Goal: Task Accomplishment & Management: Use online tool/utility

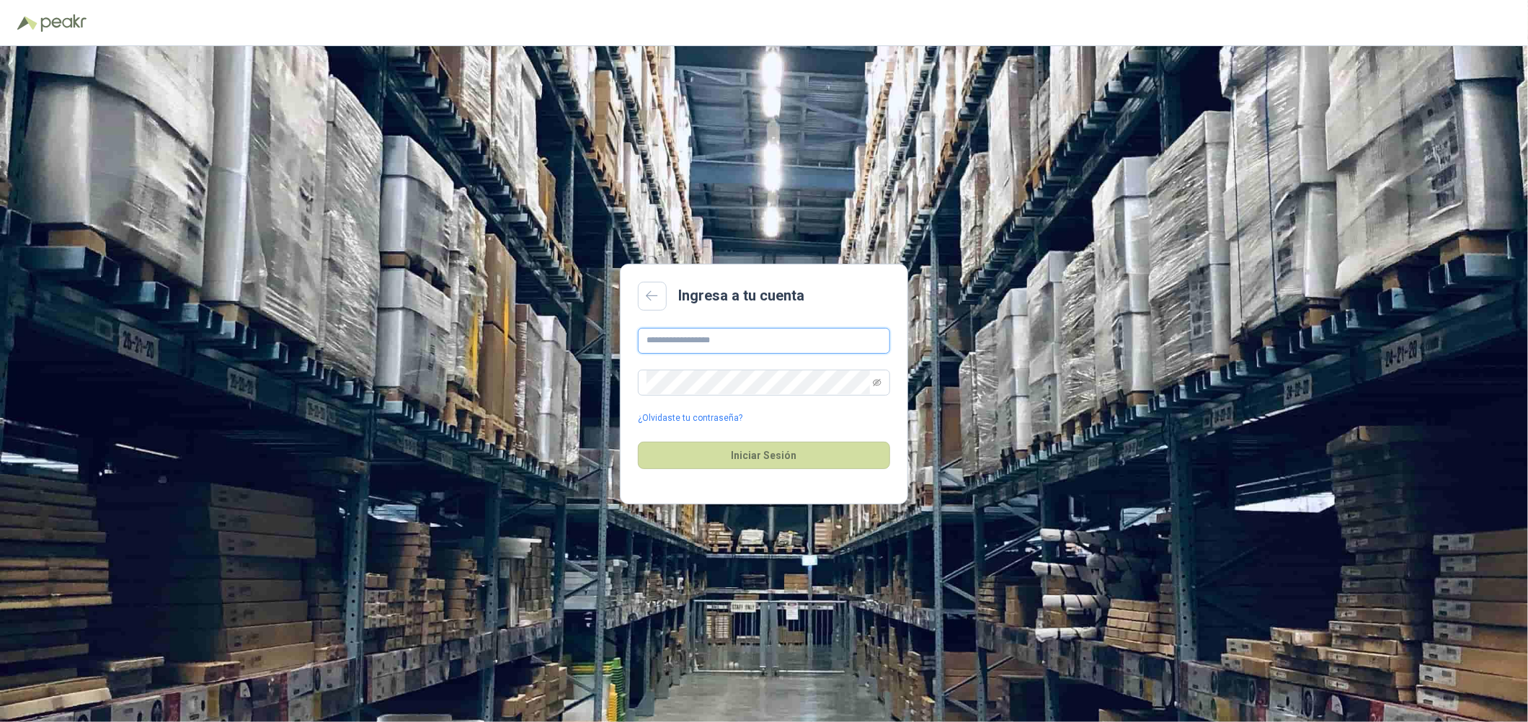
click at [677, 339] on input "text" at bounding box center [764, 341] width 252 height 26
type input "**********"
click at [638, 442] on button "Iniciar Sesión" at bounding box center [764, 455] width 252 height 27
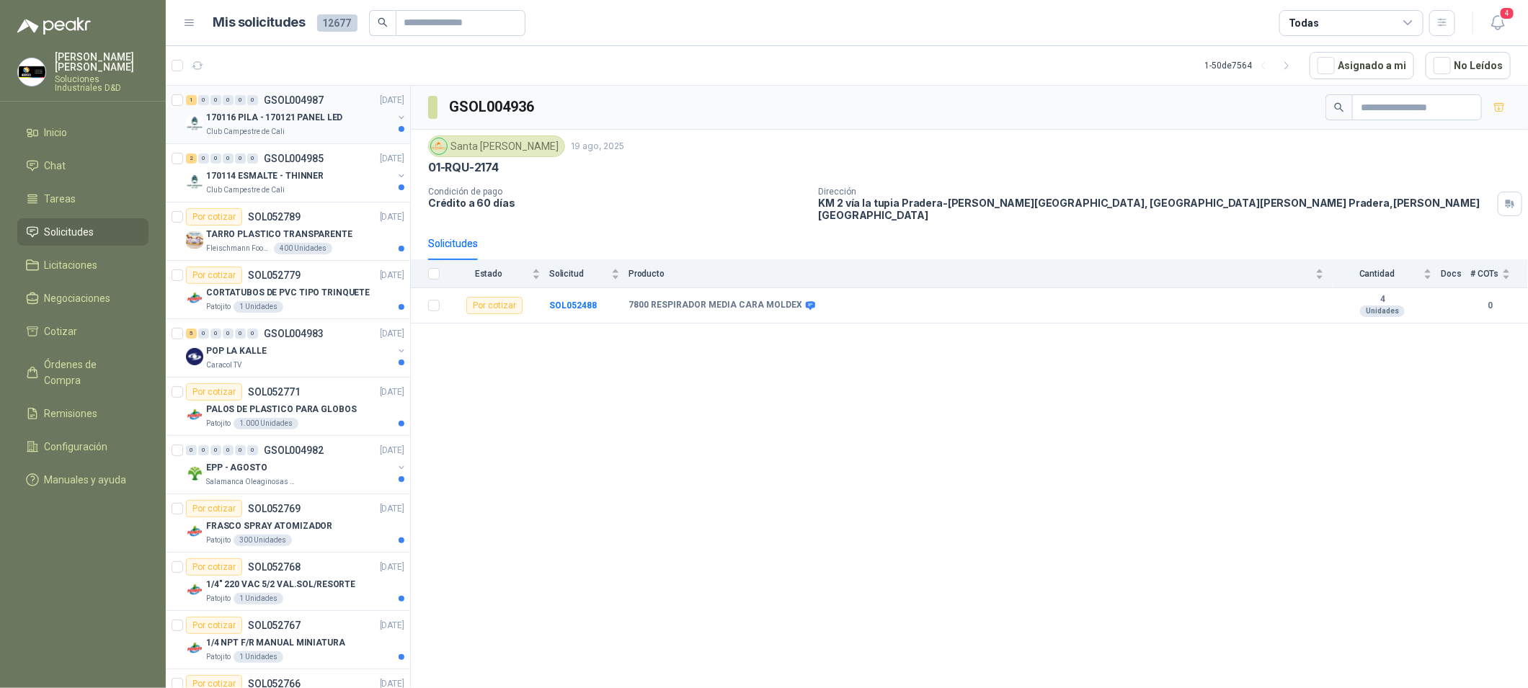
click at [339, 100] on div "1 0 0 0 0 0 GSOL004987 [DATE]" at bounding box center [296, 100] width 221 height 17
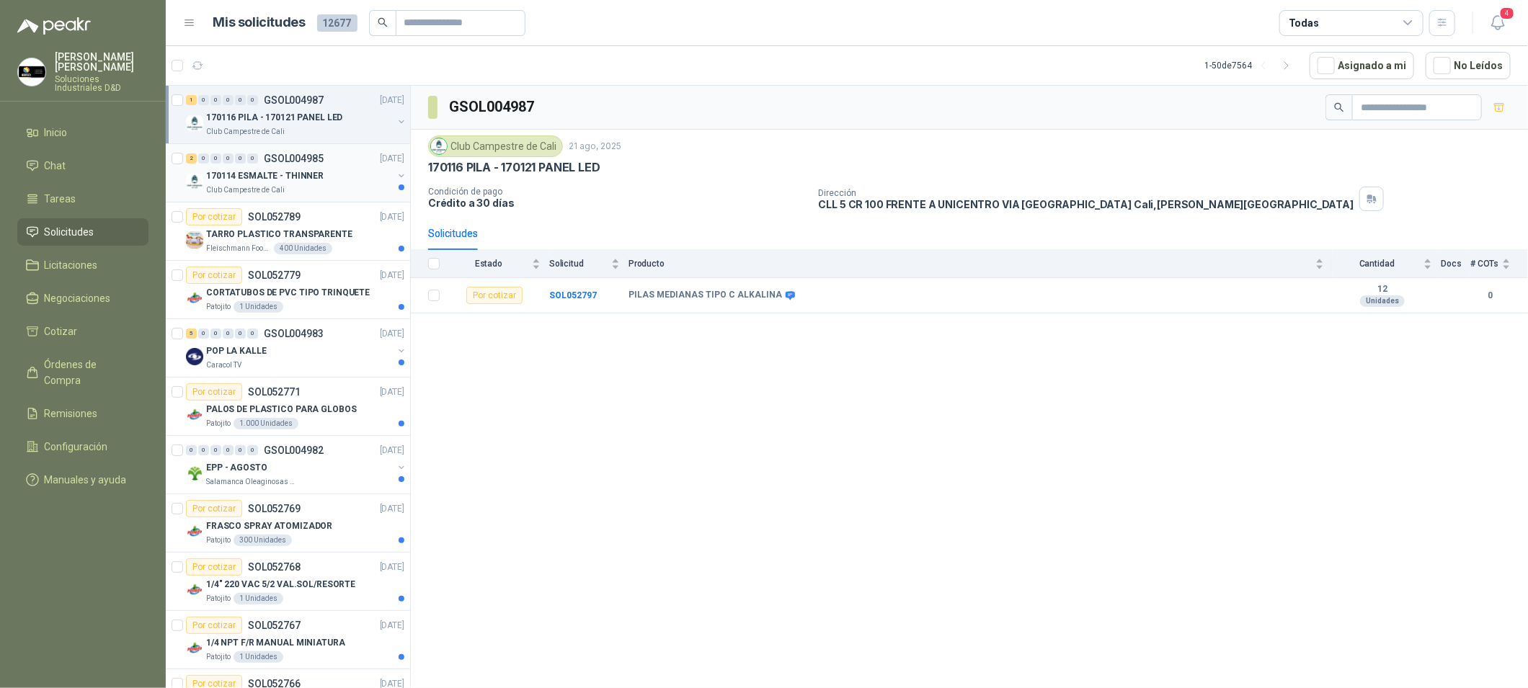
click at [347, 171] on div "170114 ESMALTE - THINNER" at bounding box center [299, 175] width 187 height 17
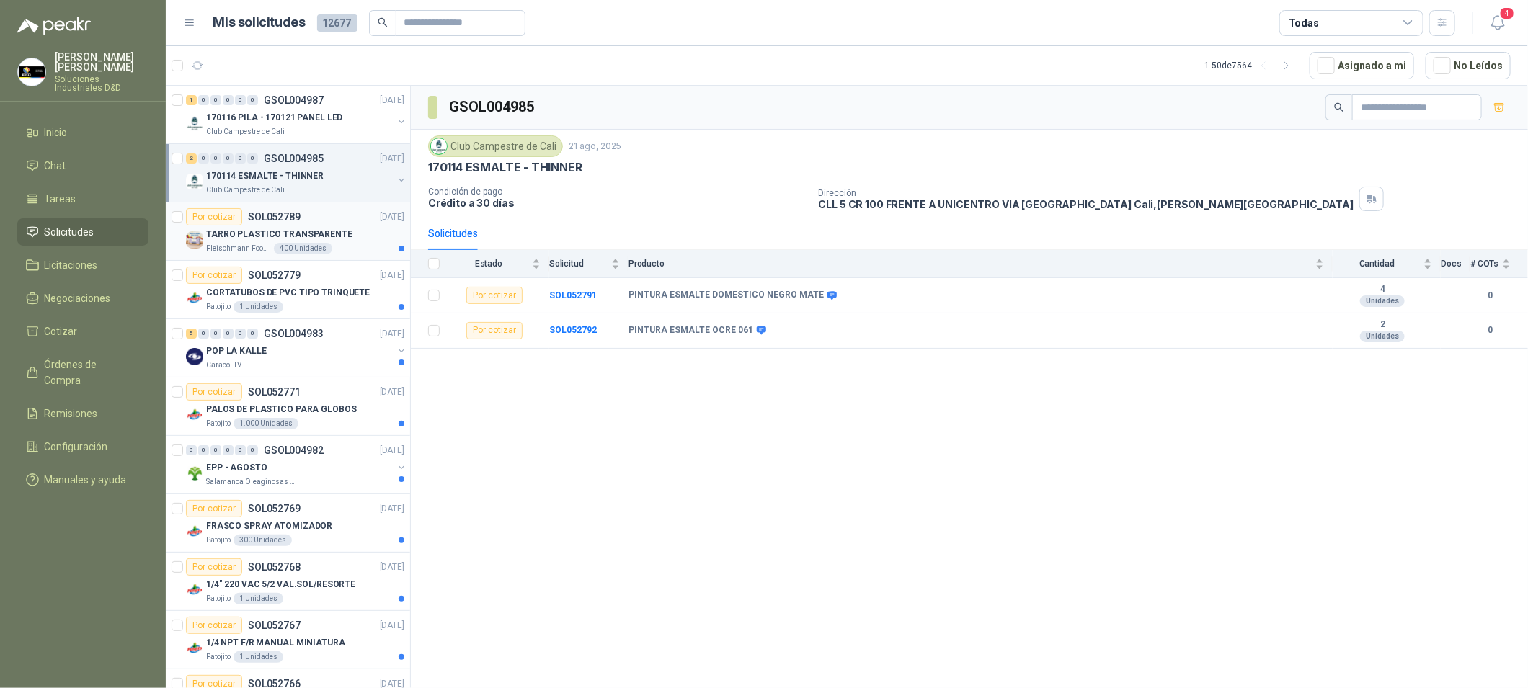
click at [344, 213] on div "Por cotizar SOL052789 [DATE]" at bounding box center [295, 216] width 218 height 17
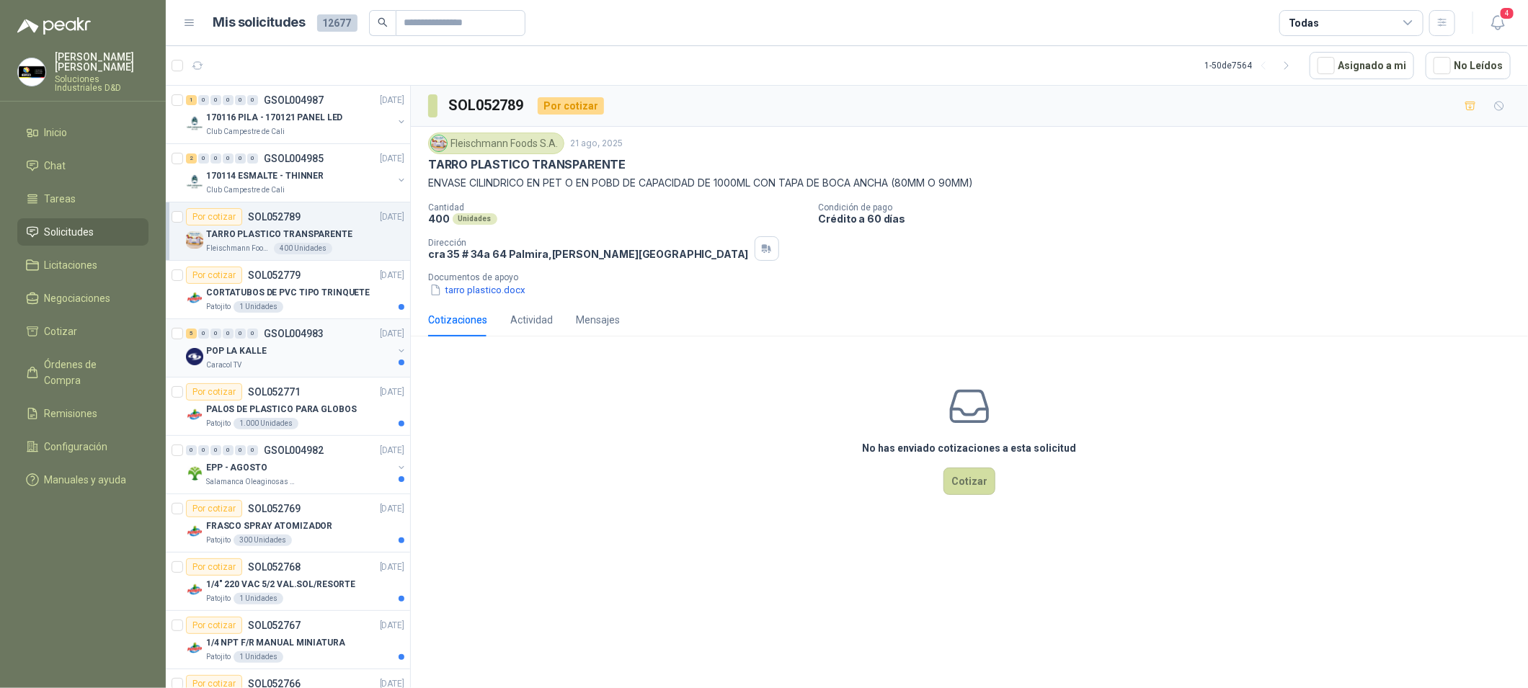
click at [355, 347] on div "POP LA KALLE" at bounding box center [299, 350] width 187 height 17
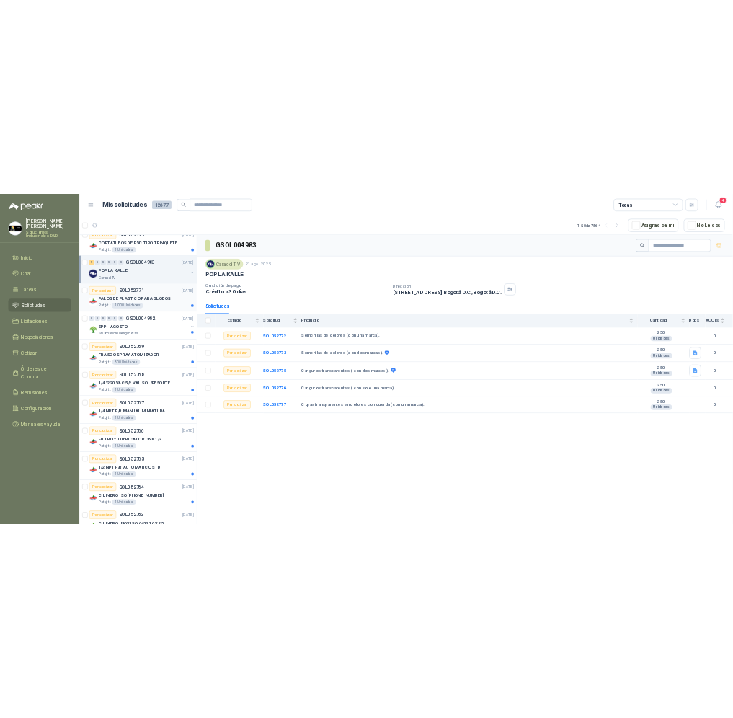
scroll to position [215, 0]
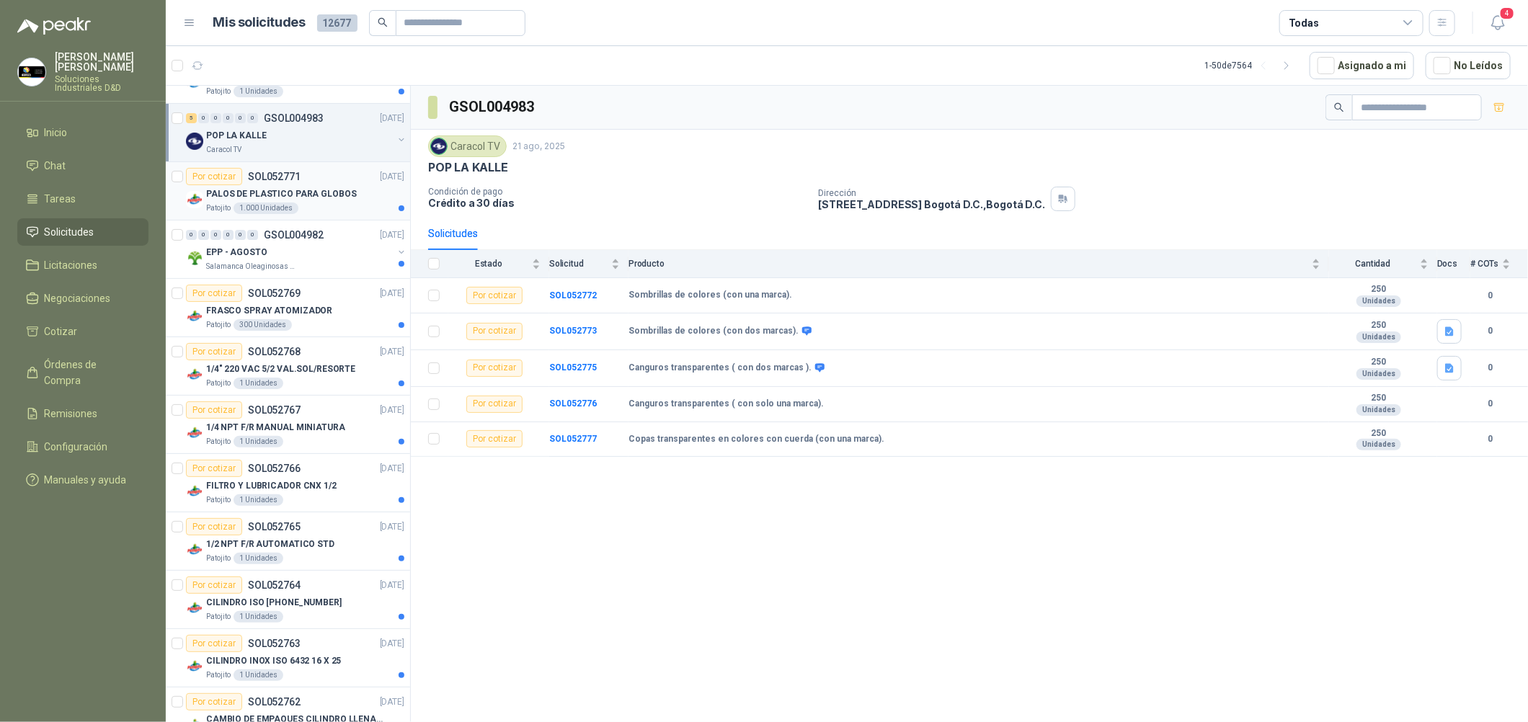
click at [299, 196] on p "PALOS DE PLASTICO PARA GLOBOS" at bounding box center [281, 194] width 151 height 14
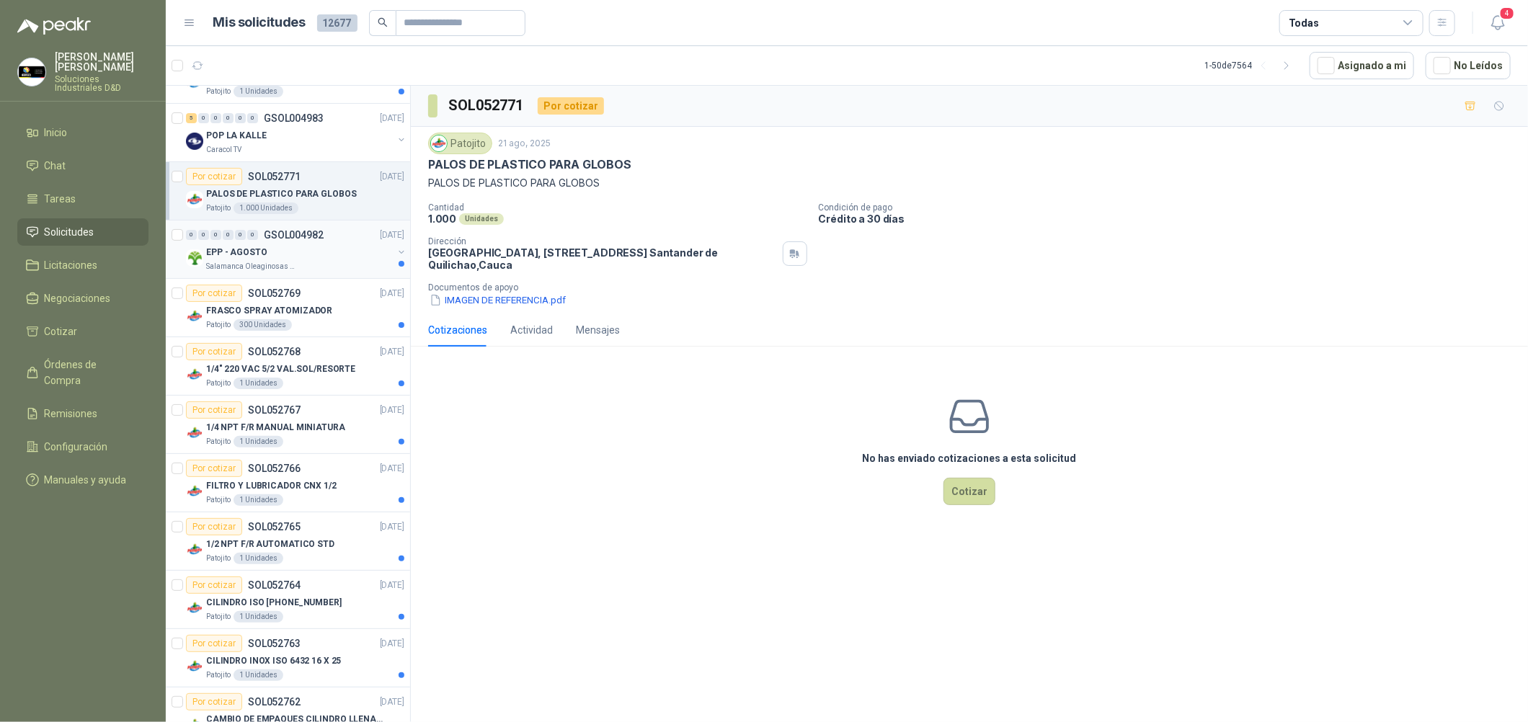
click at [329, 230] on div "0 0 0 0 0 0 GSOL004982 [DATE]" at bounding box center [296, 234] width 221 height 17
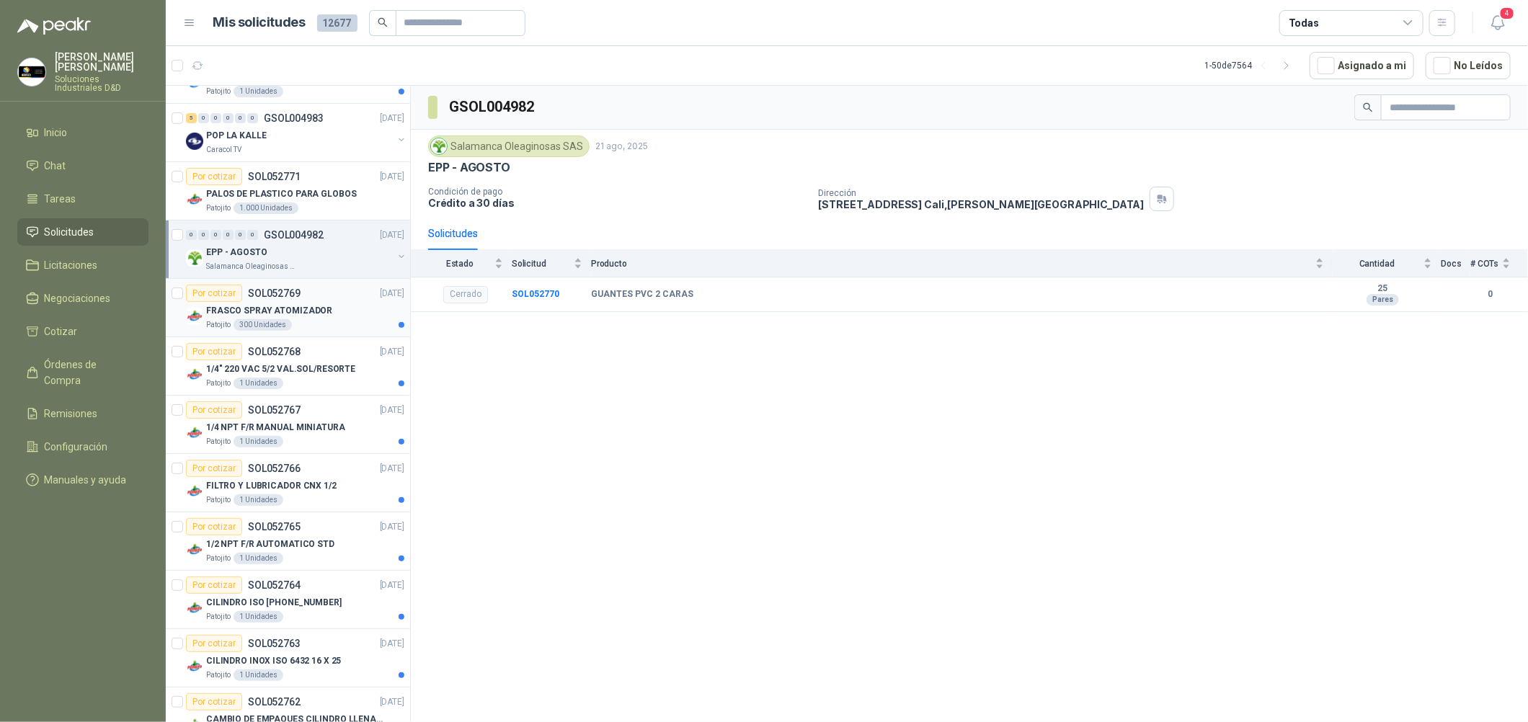
click at [333, 299] on div "Por cotizar SOL052769 [DATE]" at bounding box center [295, 293] width 218 height 17
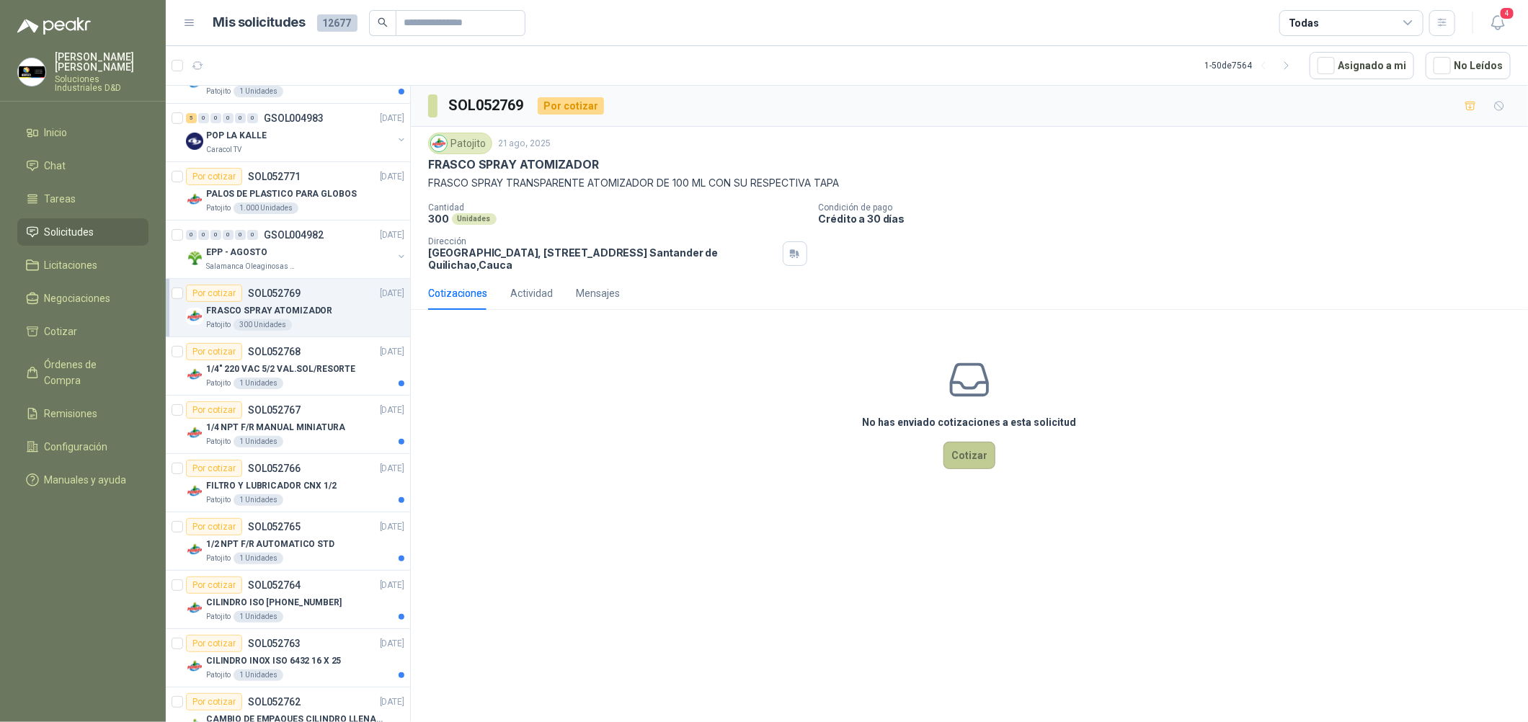
click at [971, 450] on button "Cotizar" at bounding box center [969, 455] width 52 height 27
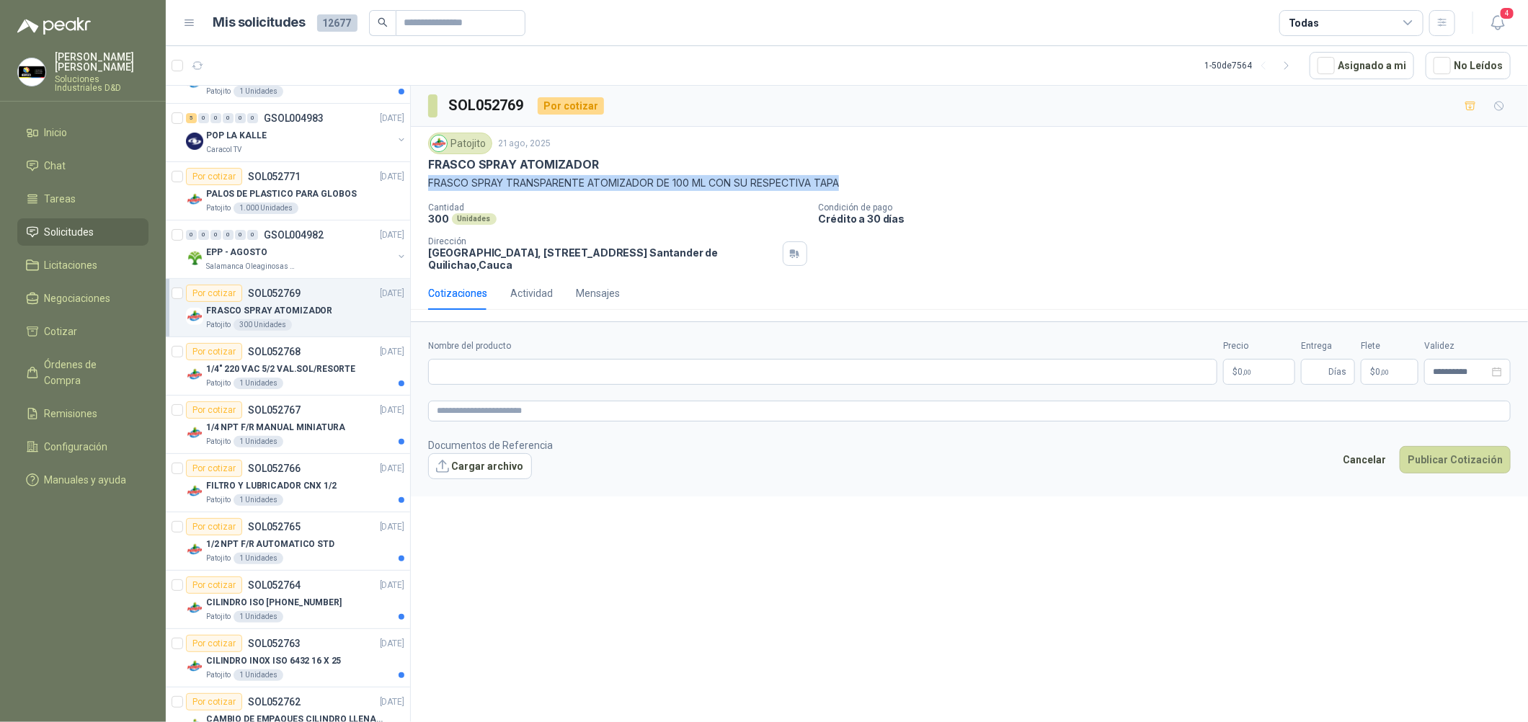
drag, startPoint x: 851, startPoint y: 183, endPoint x: 429, endPoint y: 182, distance: 421.6
click at [429, 182] on p "FRASCO SPRAY TRANSPARENTE ATOMIZADOR DE 100 ML CON SU RESPECTIVA TAPA" at bounding box center [969, 183] width 1082 height 16
copy p "FRASCO SPRAY TRANSPARENTE ATOMIZADOR DE 100 ML CON SU RESPECTIVA TAPA"
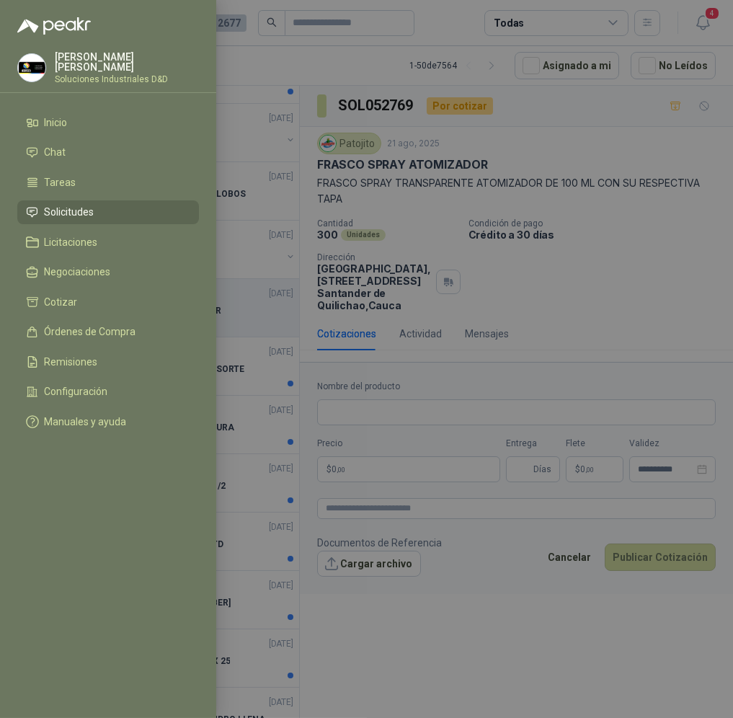
click at [608, 308] on div at bounding box center [366, 359] width 733 height 718
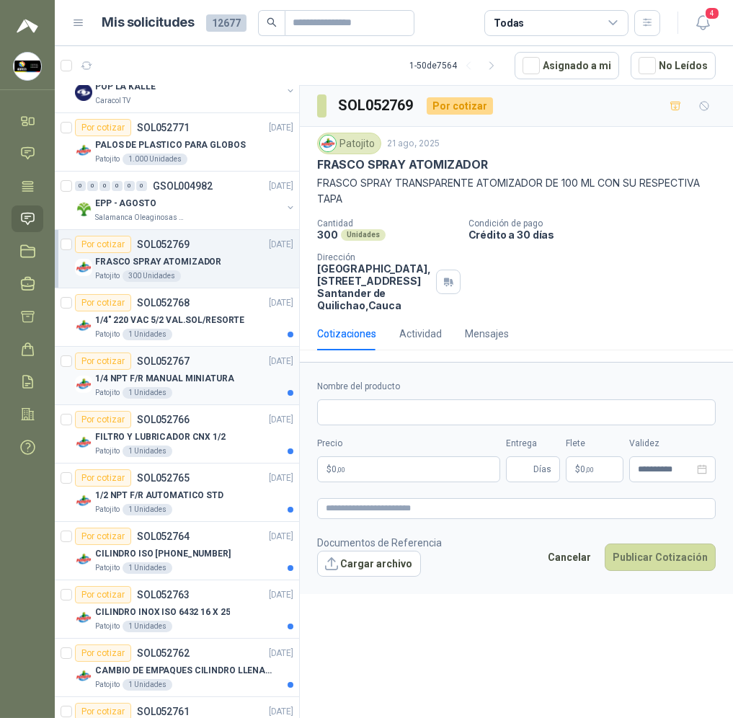
scroll to position [324, 0]
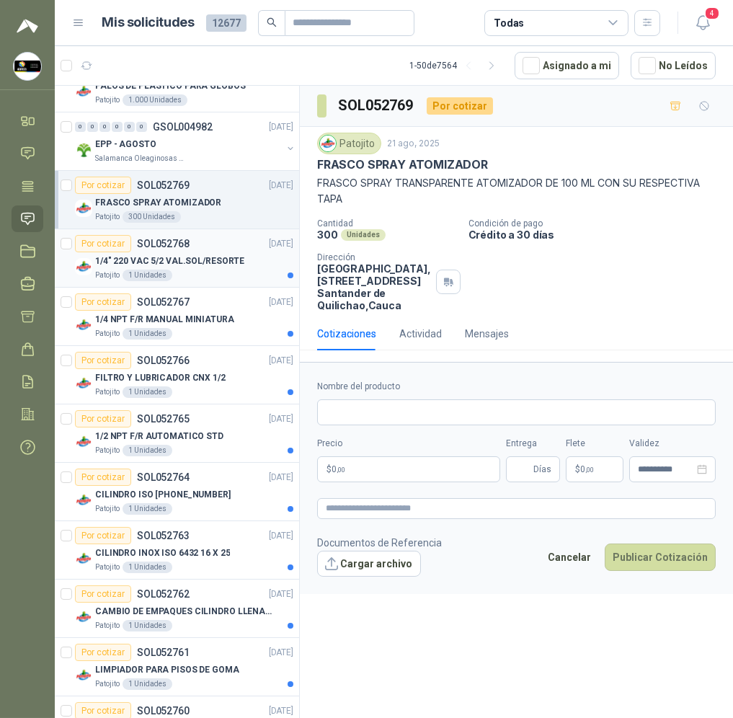
click at [247, 260] on div "1/4" 220 VAC 5/2 VAL.SOL/RESORTE" at bounding box center [194, 260] width 198 height 17
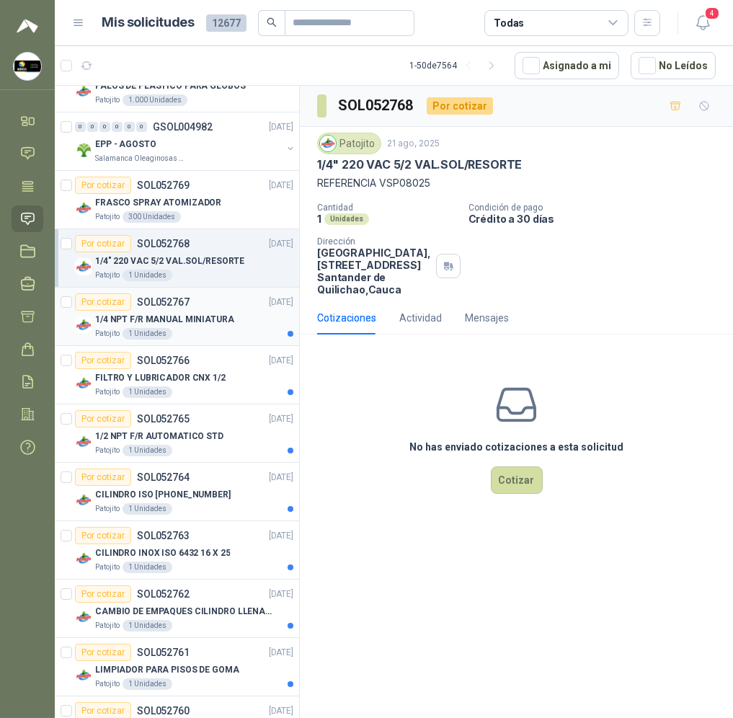
click at [237, 341] on article "Por cotizar SOL052767 [DATE] 1/4 NPT F/R MANUAL MINIATURA Patojito 1 Unidades" at bounding box center [177, 317] width 244 height 58
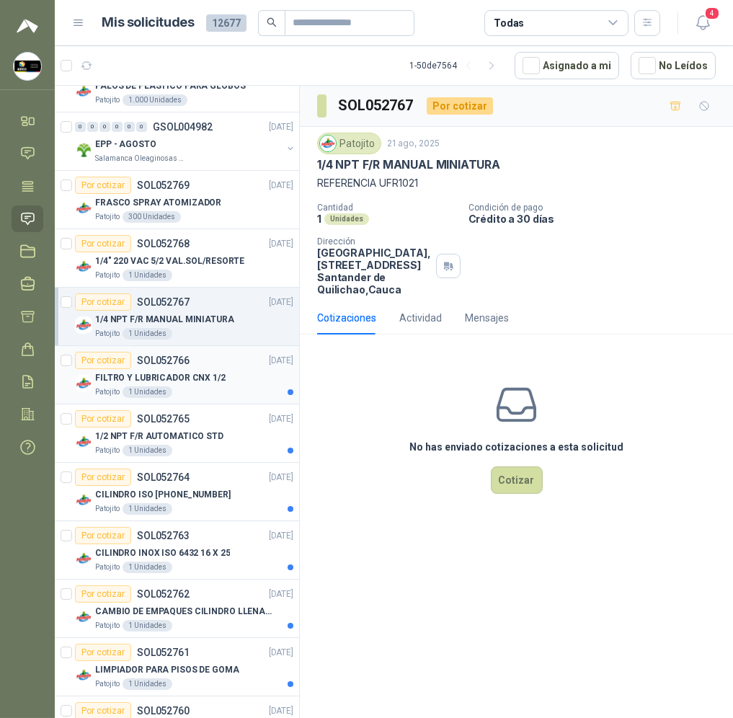
click at [237, 382] on div "FILTRO Y LUBRICADOR CNX 1/2" at bounding box center [194, 377] width 198 height 17
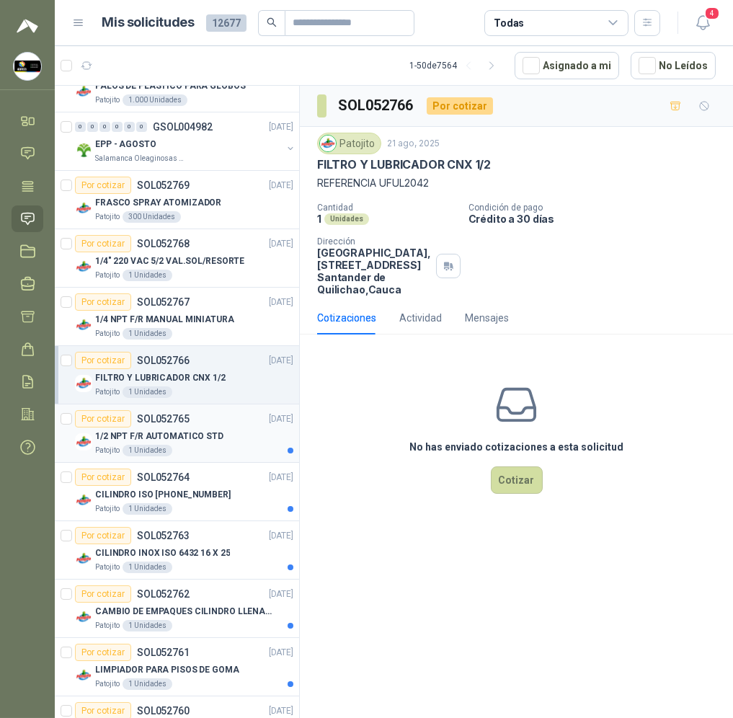
click at [236, 442] on div "1/2 NPT F/R AUTOMATICO STD" at bounding box center [194, 435] width 198 height 17
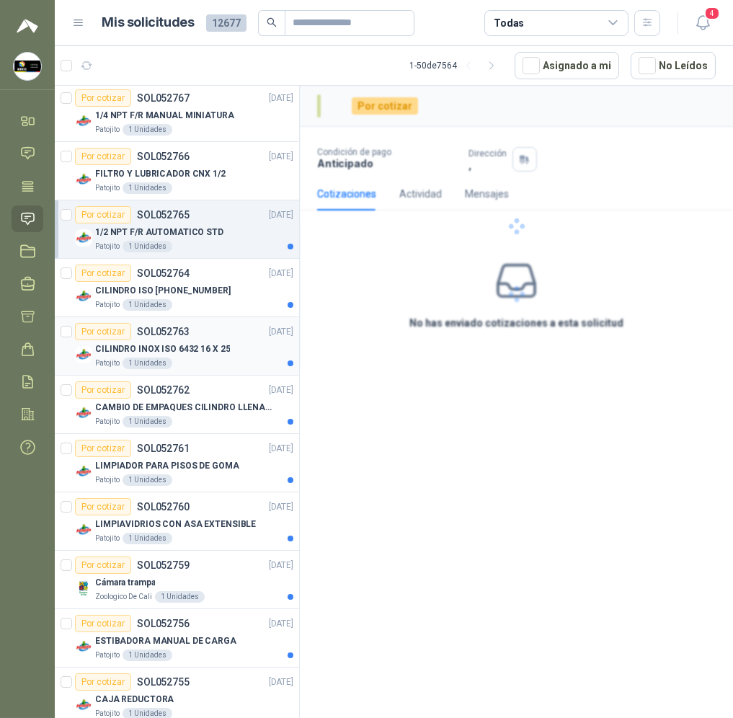
scroll to position [540, 0]
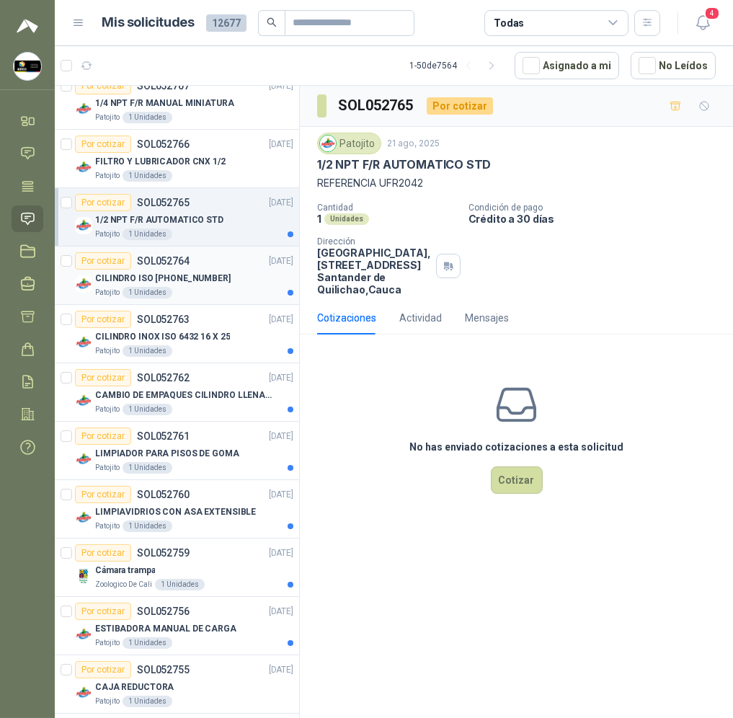
click at [238, 290] on div "Patojito 1 Unidades" at bounding box center [194, 293] width 198 height 12
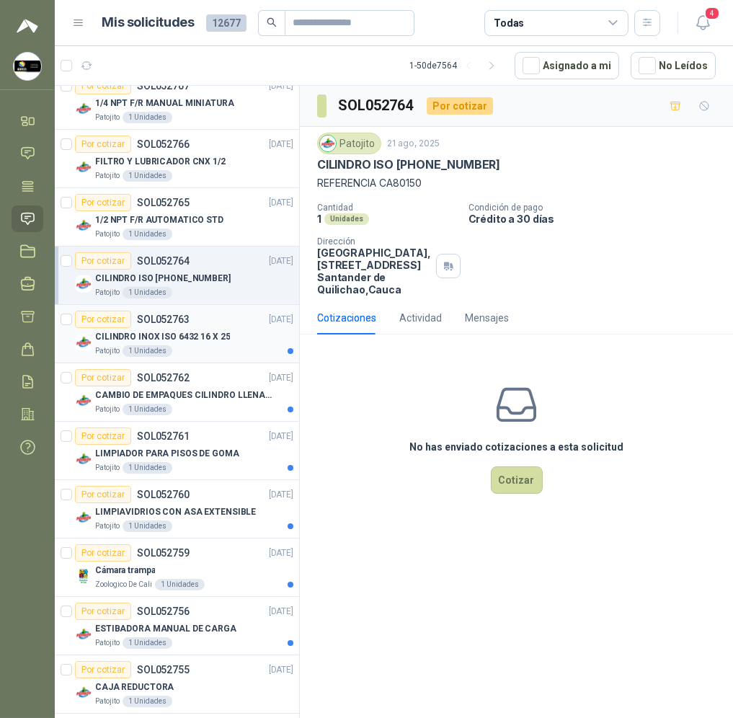
click at [236, 349] on div "Patojito 1 Unidades" at bounding box center [194, 351] width 198 height 12
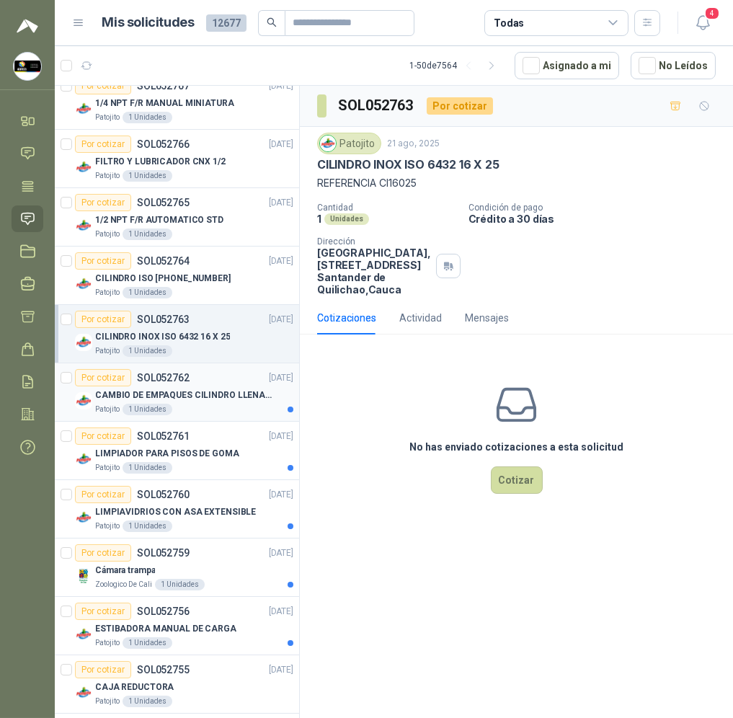
click at [238, 410] on div "Patojito 1 Unidades" at bounding box center [194, 410] width 198 height 12
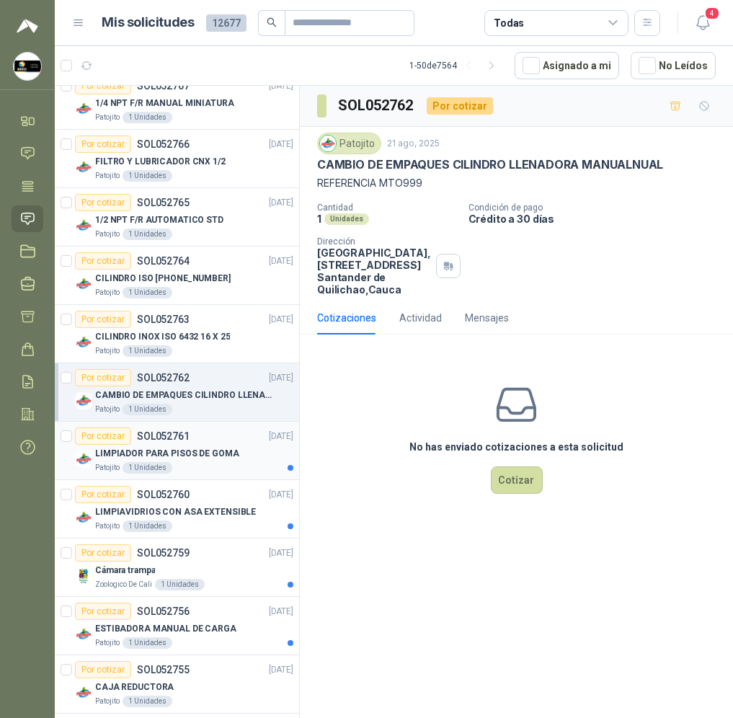
click at [238, 455] on div "LIMPIADOR PARA PISOS DE GOMA" at bounding box center [194, 453] width 198 height 17
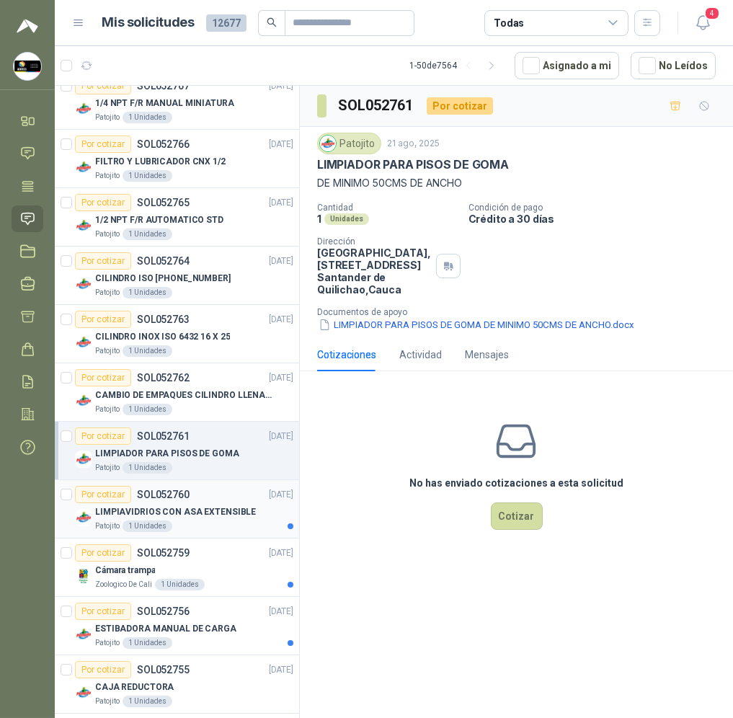
click at [231, 503] on div "Por cotizar SOL052760 [DATE] LIMPIAVIDRIOS CON ASA EXTENSIBLE Patojito 1 Unidad…" at bounding box center [184, 509] width 218 height 46
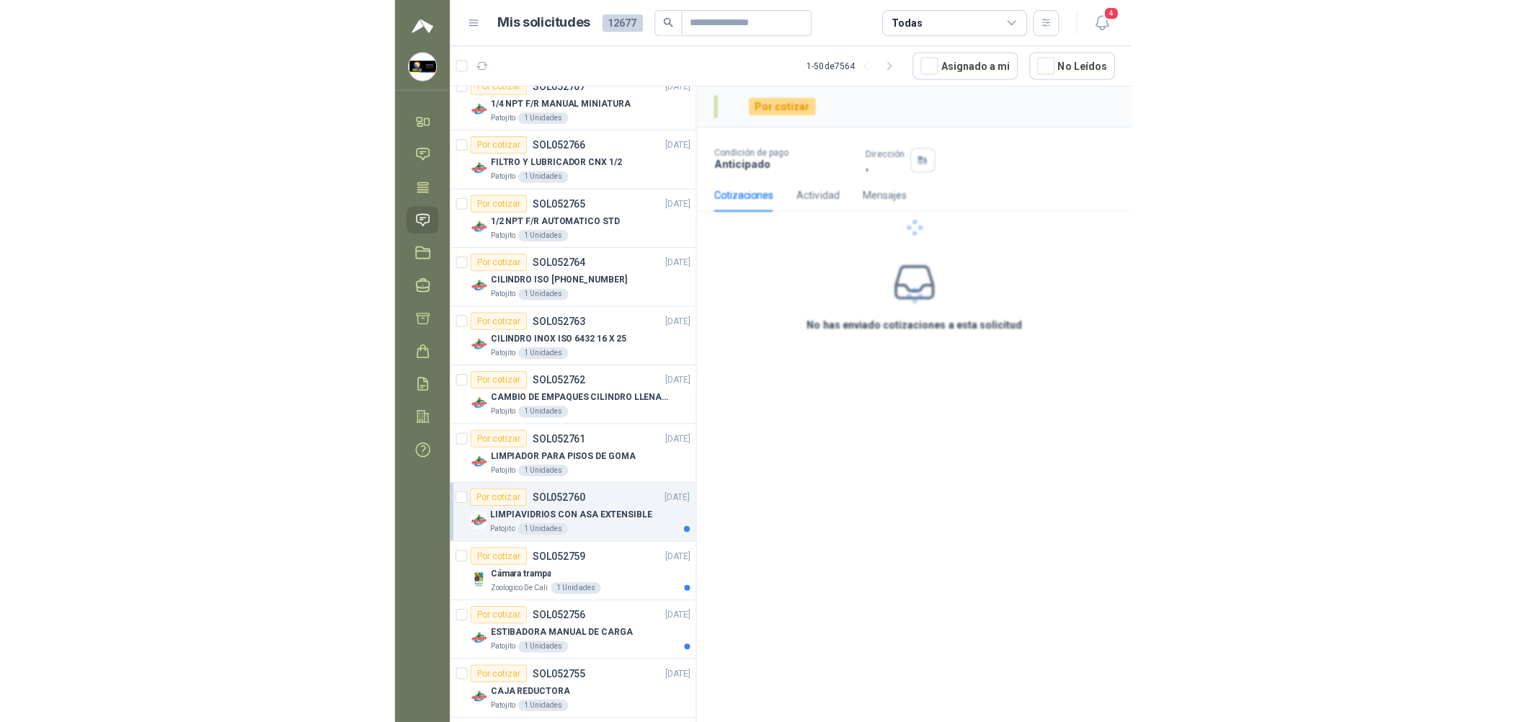
scroll to position [648, 0]
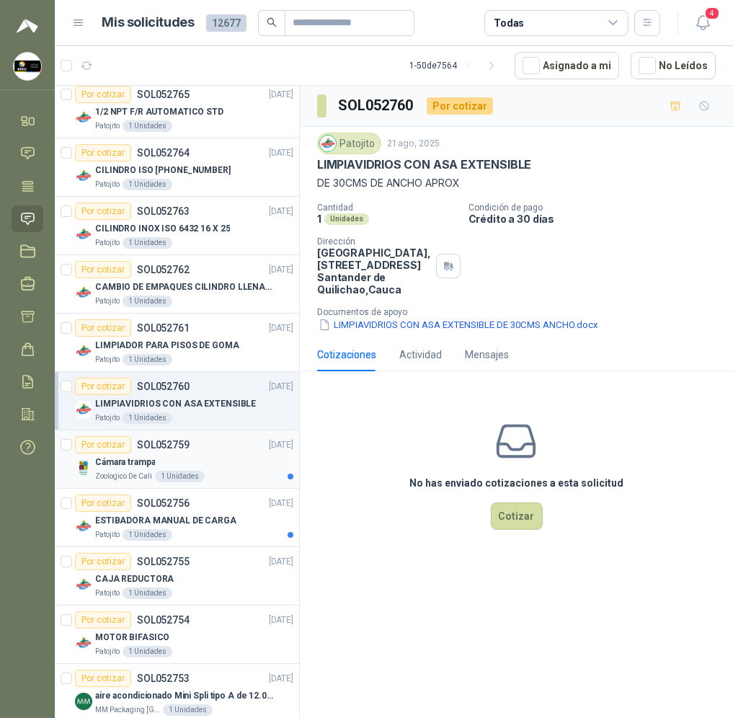
click at [239, 439] on div "Por cotizar SOL052759 [DATE]" at bounding box center [184, 444] width 218 height 17
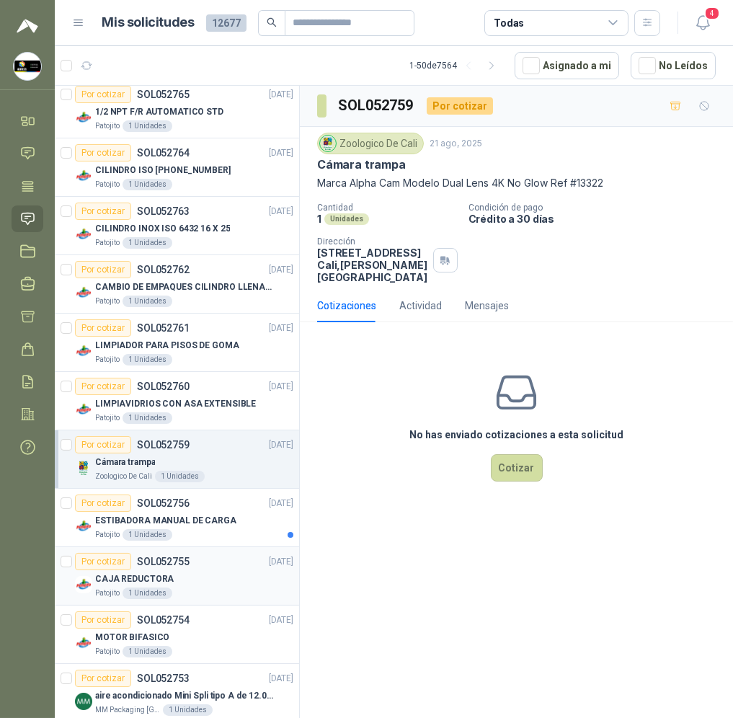
click at [233, 551] on article "Por cotizar SOL052755 [DATE] CAJA REDUCTORA Patojito 1 Unidades" at bounding box center [177, 576] width 244 height 58
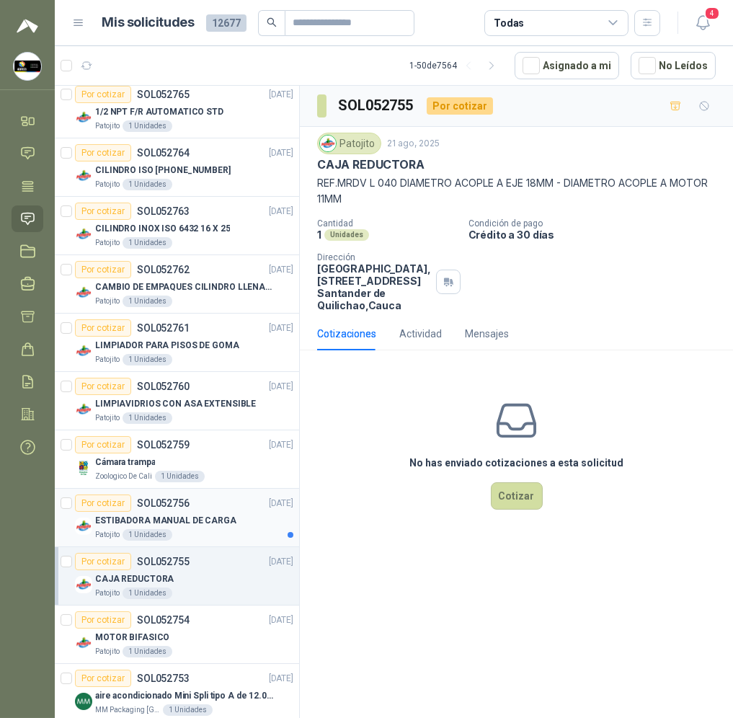
click at [239, 526] on div "ESTIBADORA MANUAL DE CARGA" at bounding box center [194, 520] width 198 height 17
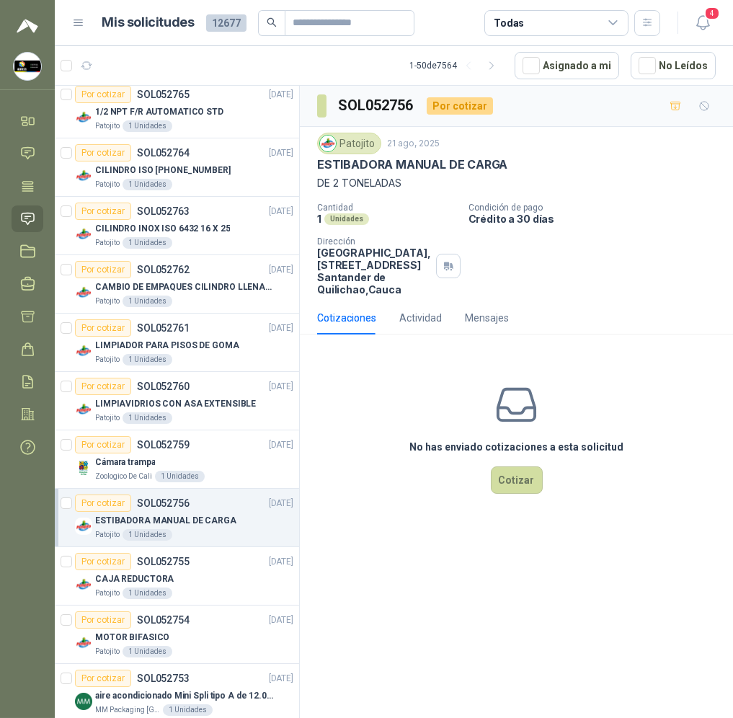
drag, startPoint x: 510, startPoint y: 162, endPoint x: 343, endPoint y: 176, distance: 167.7
click at [343, 176] on div "Patojito [DATE] ESTIBADORA MANUAL DE CARGA DE 2 TONELADAS" at bounding box center [516, 162] width 398 height 58
click at [399, 176] on p "DE 2 TONELADAS" at bounding box center [516, 183] width 398 height 16
drag, startPoint x: 406, startPoint y: 184, endPoint x: 316, endPoint y: 164, distance: 92.2
click at [316, 164] on div "Patojito [DATE] ESTIBADORA MANUAL DE CARGA DE 2 TONELADAS Cantidad 1 Unidades C…" at bounding box center [516, 214] width 433 height 174
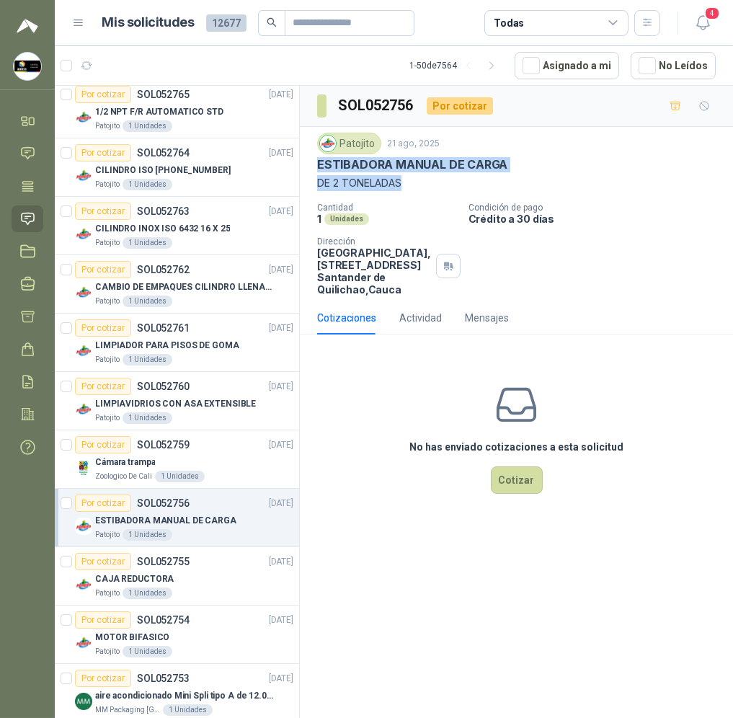
copy div "ESTIBADORA MANUAL DE CARGA DE 2 TONELADAS"
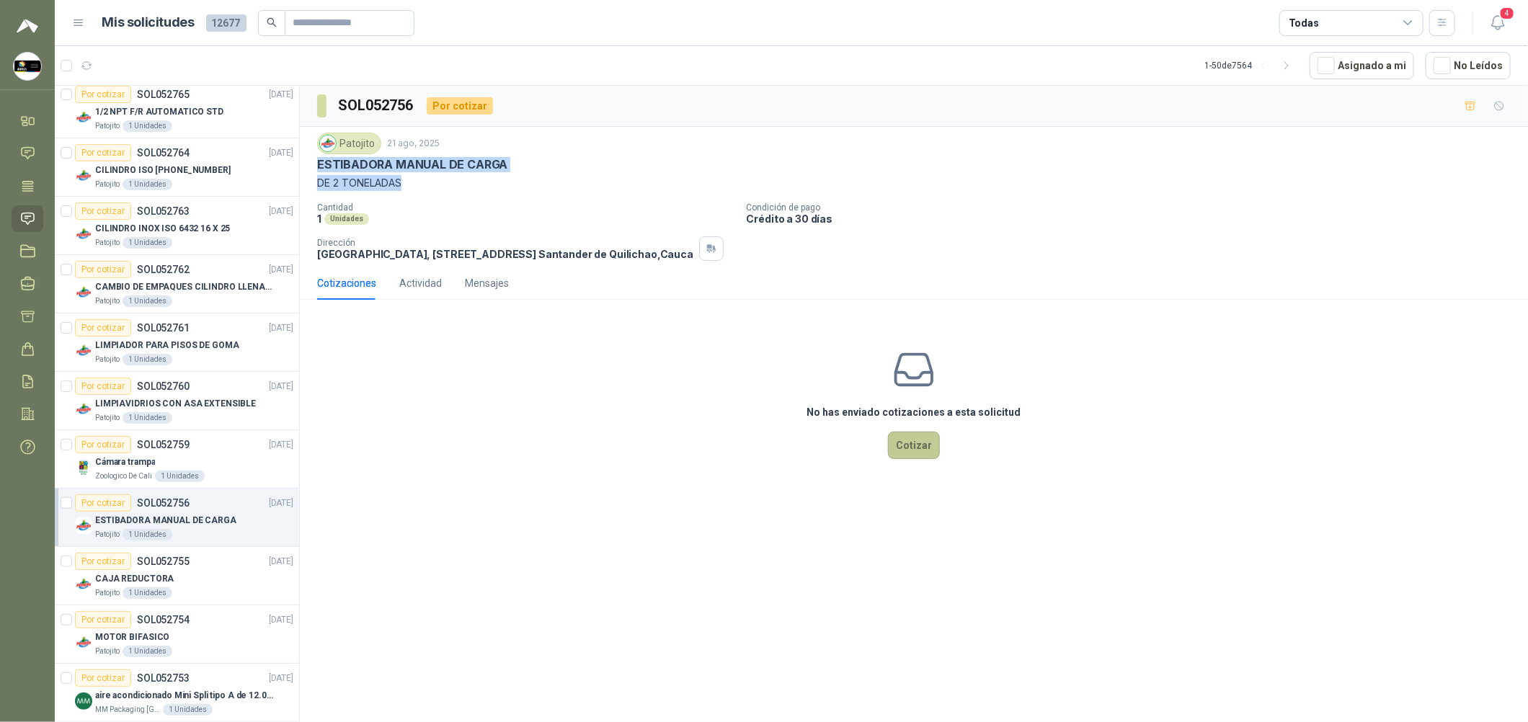
click at [911, 455] on button "Cotizar" at bounding box center [914, 445] width 52 height 27
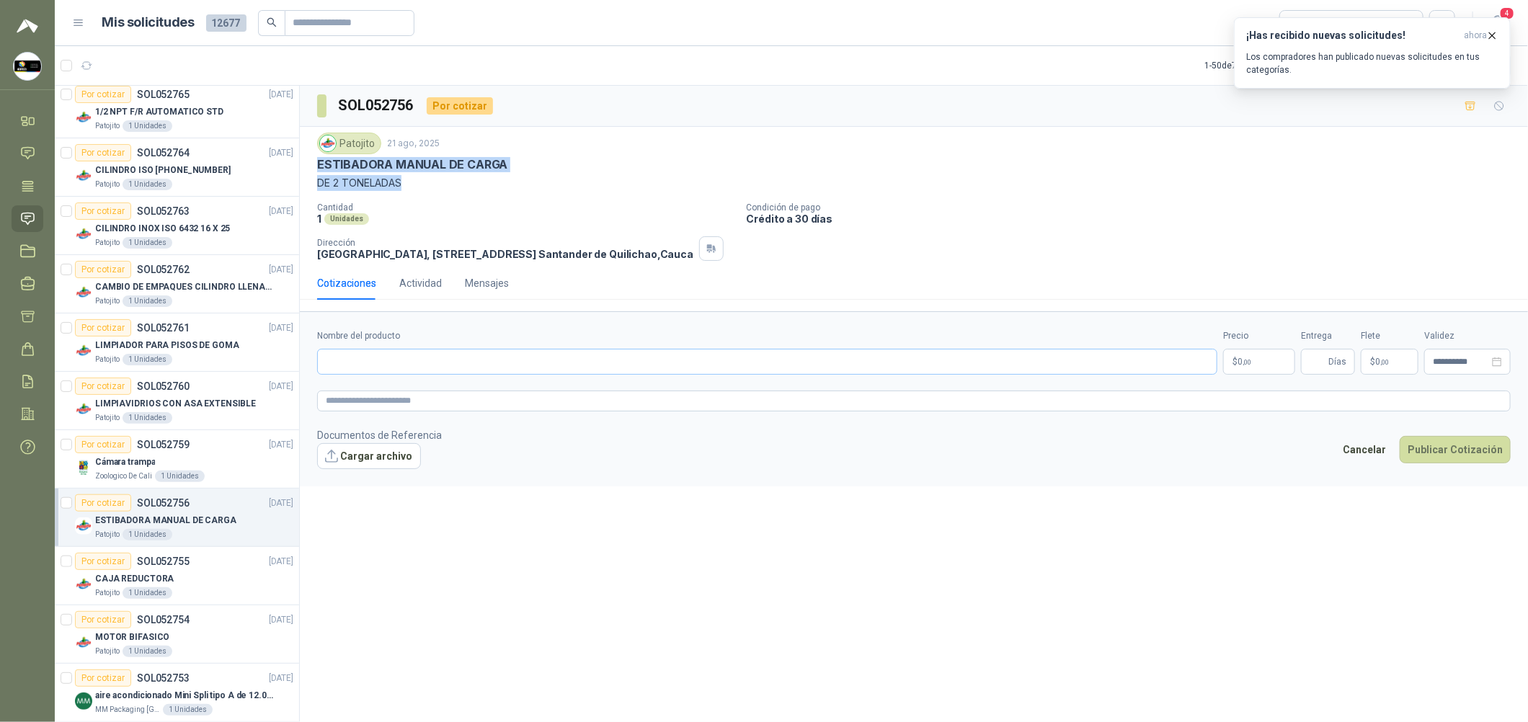
copy div "ESTIBADORA MANUAL DE CARGA DE 2 TONELADAS"
click at [435, 375] on input "Nombre del producto" at bounding box center [767, 362] width 900 height 26
paste input "**********"
type input "**********"
click at [426, 400] on form "**********" at bounding box center [914, 398] width 1228 height 175
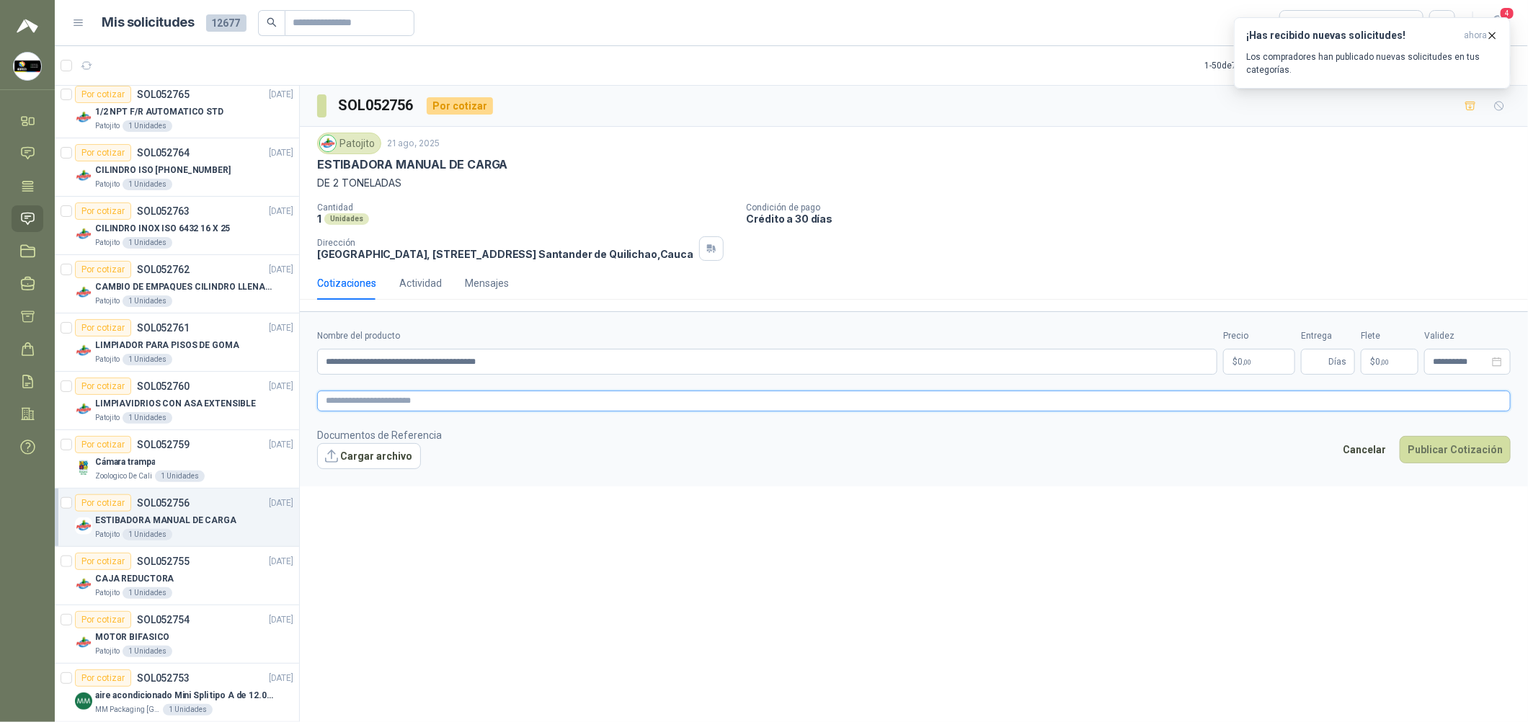
click at [427, 409] on textarea at bounding box center [913, 401] width 1193 height 21
paste textarea "**********"
type textarea "**********"
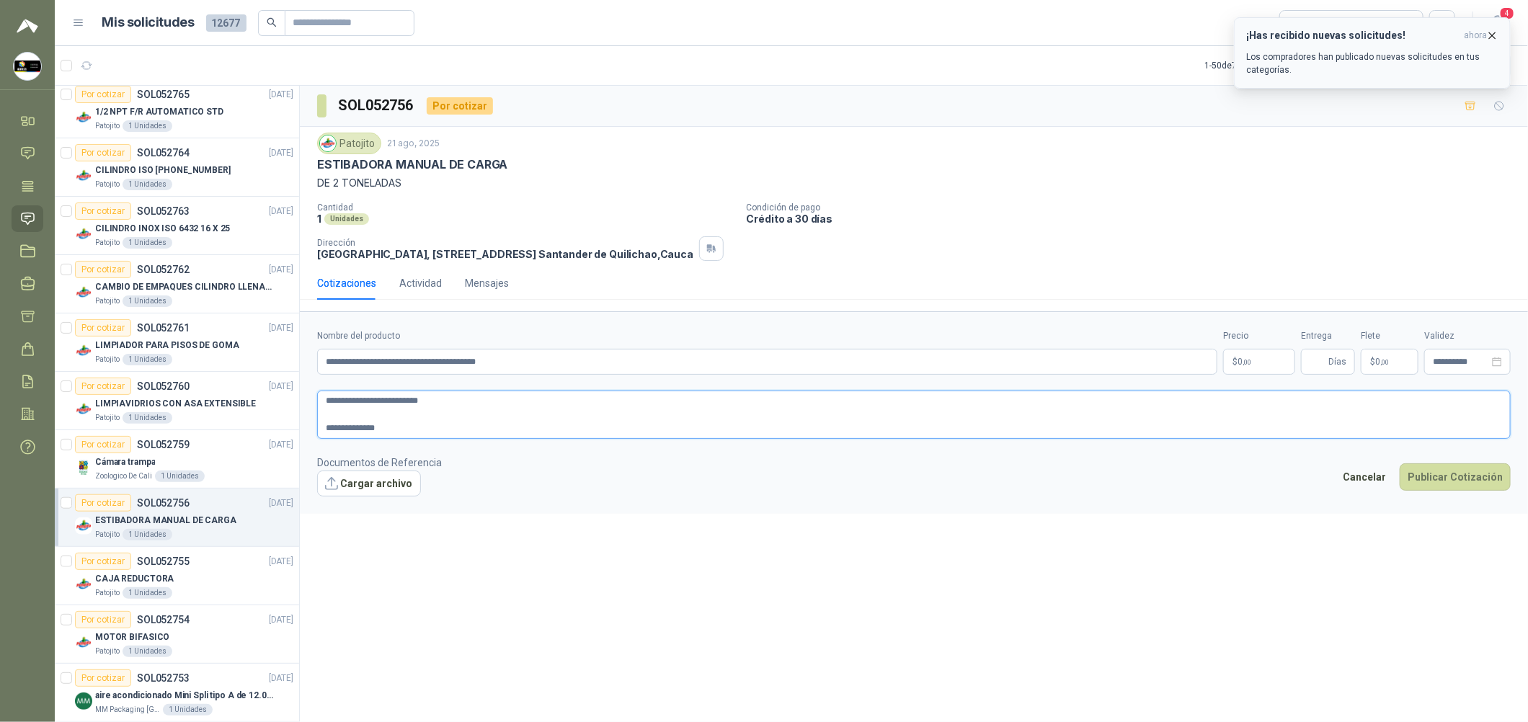
type textarea "**********"
click at [360, 494] on button "Cargar archivo" at bounding box center [369, 484] width 104 height 26
click at [1311, 374] on input "Entrega" at bounding box center [1317, 361] width 16 height 25
type input "*"
click at [1260, 375] on p "$ 0 ,00" at bounding box center [1259, 362] width 72 height 26
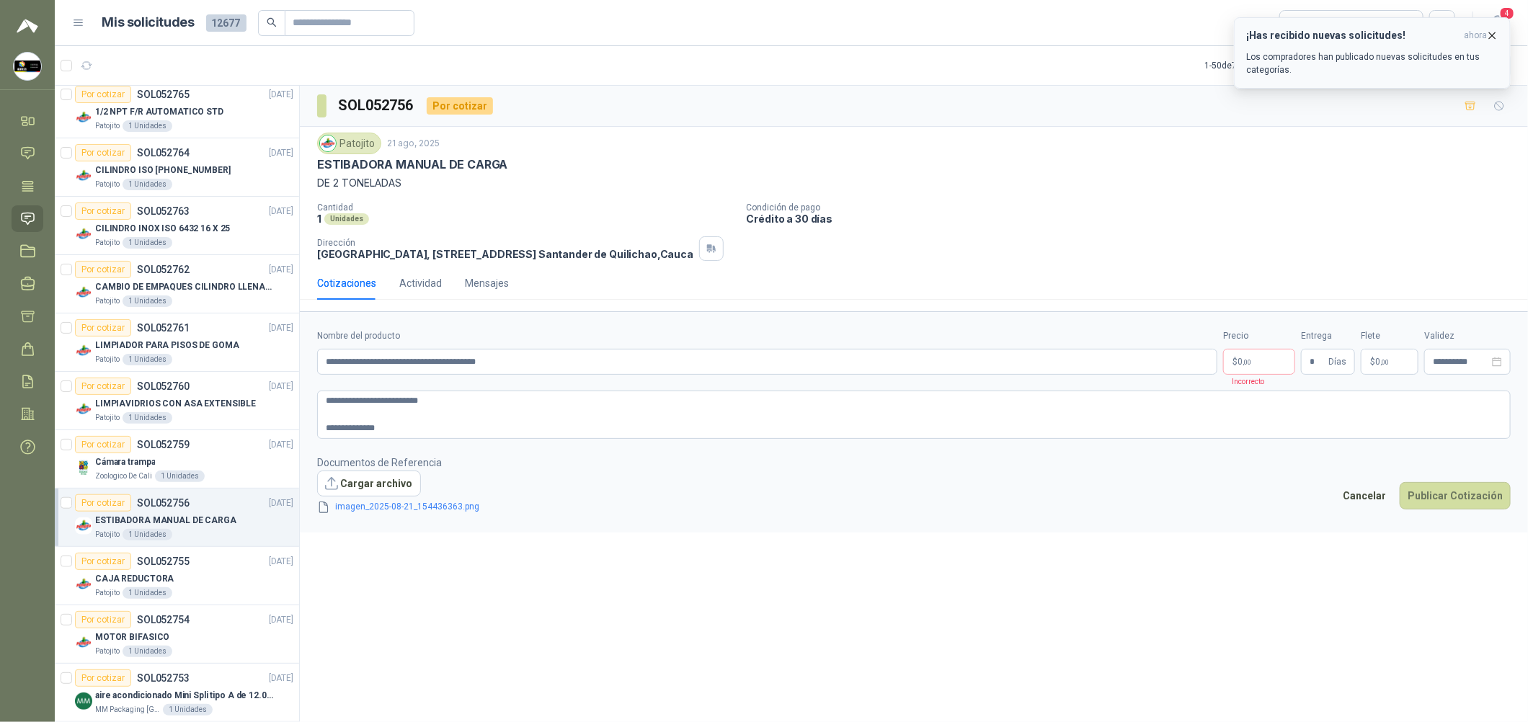
click at [1495, 32] on icon "button" at bounding box center [1492, 35] width 6 height 6
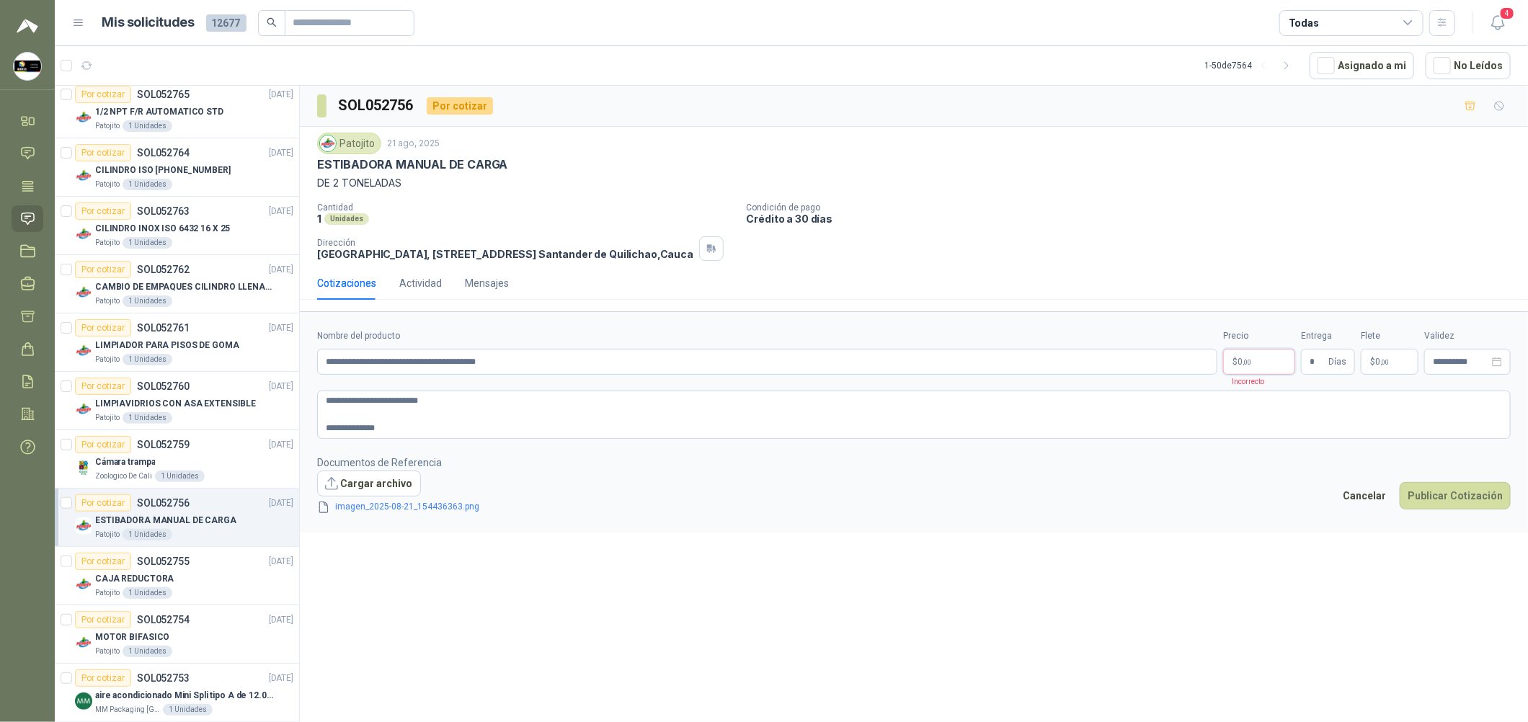
click at [1252, 363] on body "[PERSON_NAME] Soluciones Industriales D&D Inicio Chat Tareas Solicitudes Licita…" at bounding box center [764, 361] width 1528 height 722
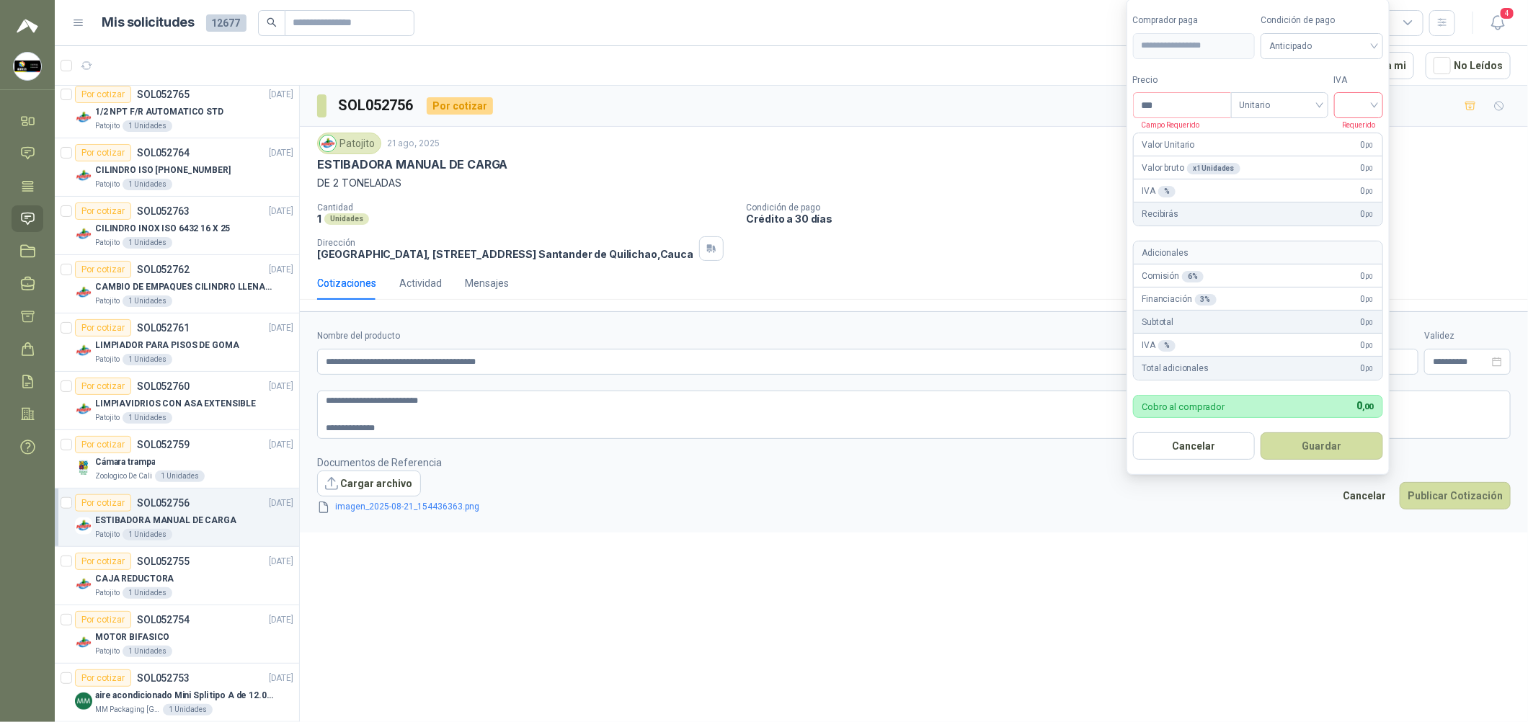
click at [1359, 104] on input "search" at bounding box center [1358, 104] width 32 height 22
click at [1355, 136] on div "19%" at bounding box center [1361, 135] width 27 height 16
click at [1326, 40] on span "Anticipado" at bounding box center [1324, 46] width 107 height 22
click at [1326, 72] on div "Anticipado" at bounding box center [1324, 75] width 101 height 16
click at [1327, 51] on span "Anticipado" at bounding box center [1324, 46] width 107 height 22
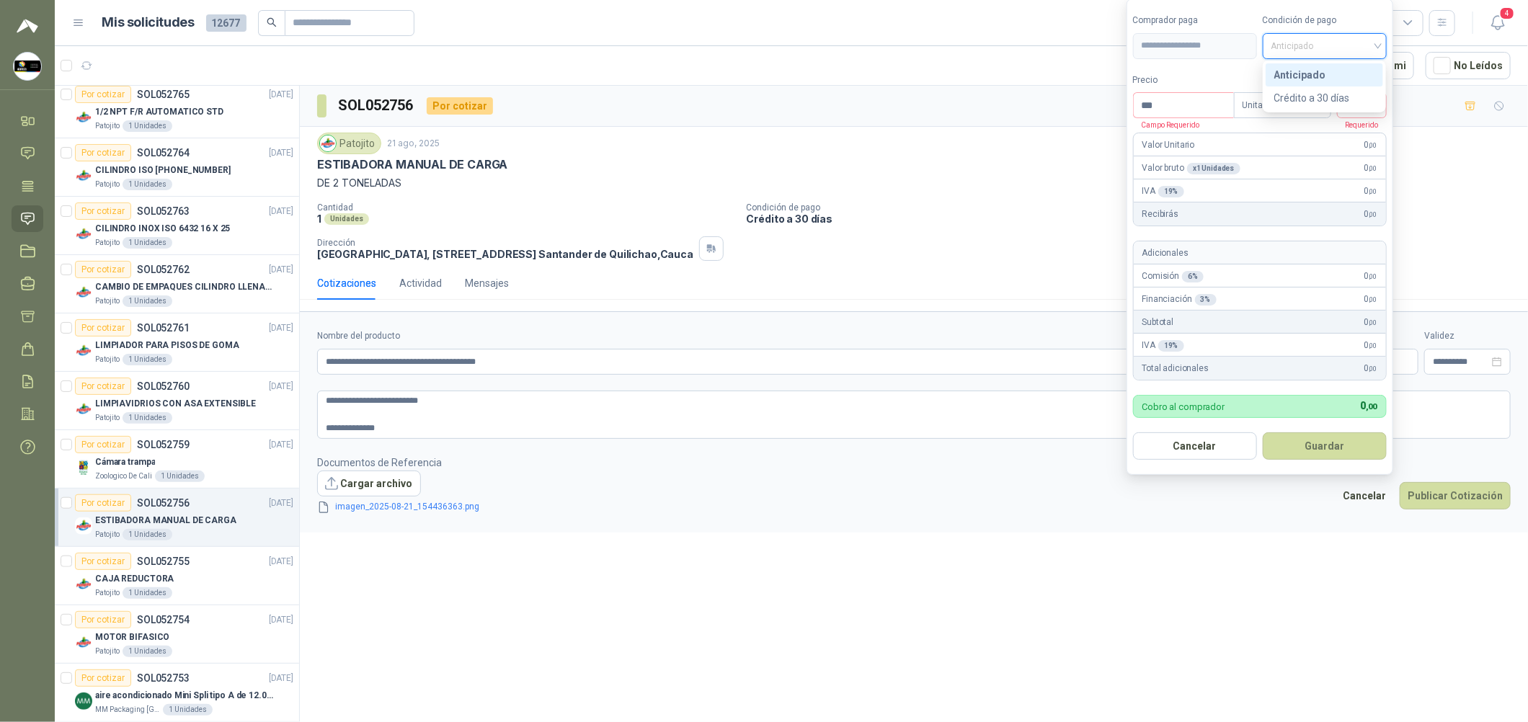
click at [1325, 95] on div "Crédito a 30 días" at bounding box center [1324, 98] width 101 height 16
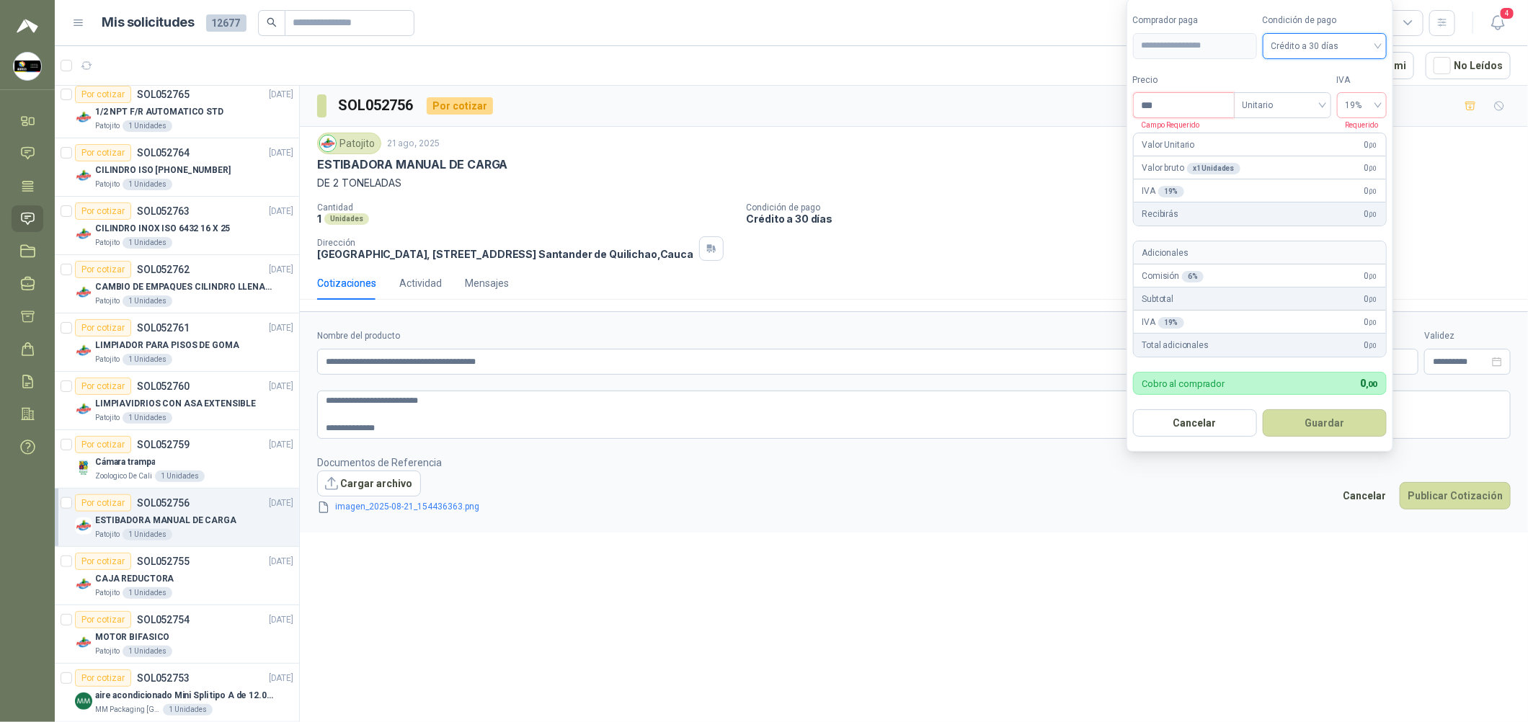
click at [1180, 106] on input "***" at bounding box center [1184, 105] width 100 height 25
type input "**********"
click at [1324, 423] on button "Guardar" at bounding box center [1324, 422] width 124 height 27
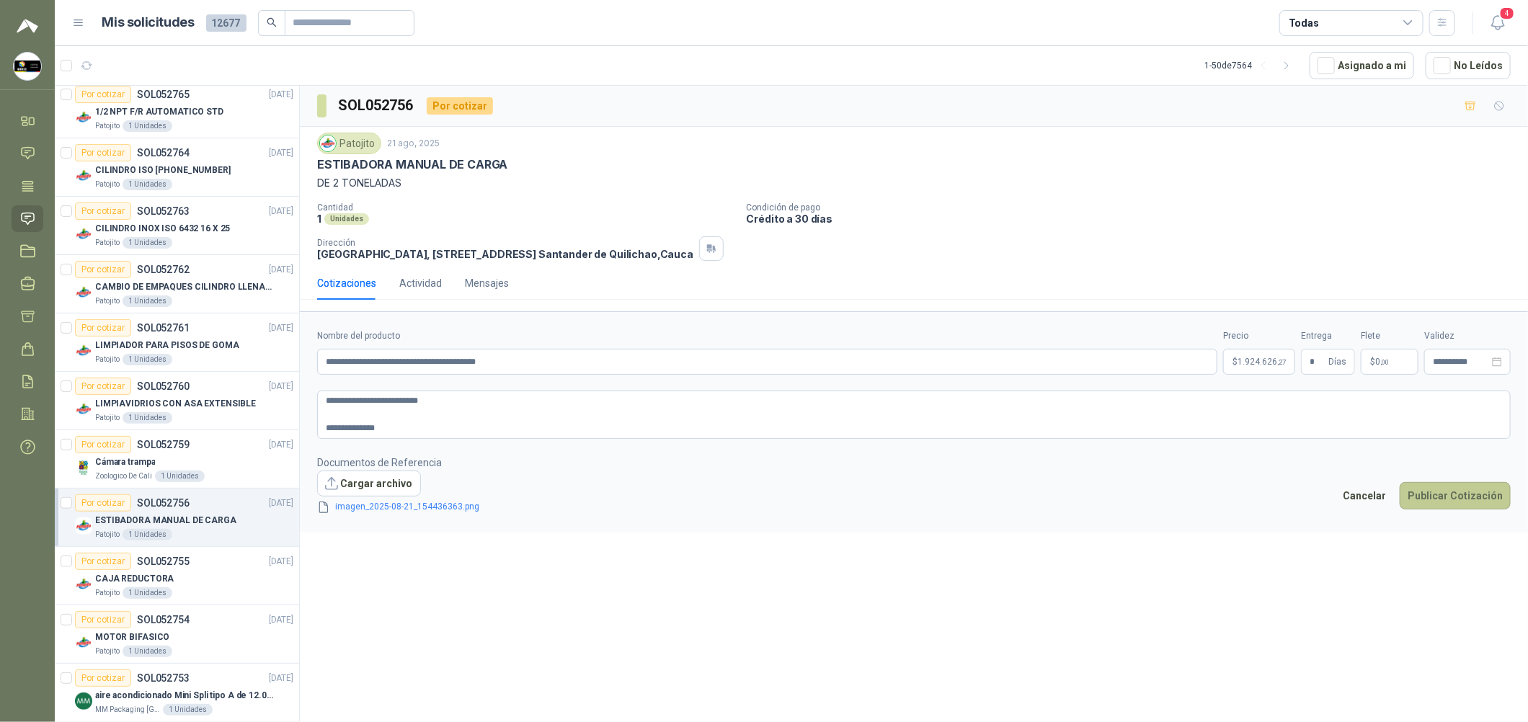
click at [1437, 509] on button "Publicar Cotización" at bounding box center [1454, 495] width 111 height 27
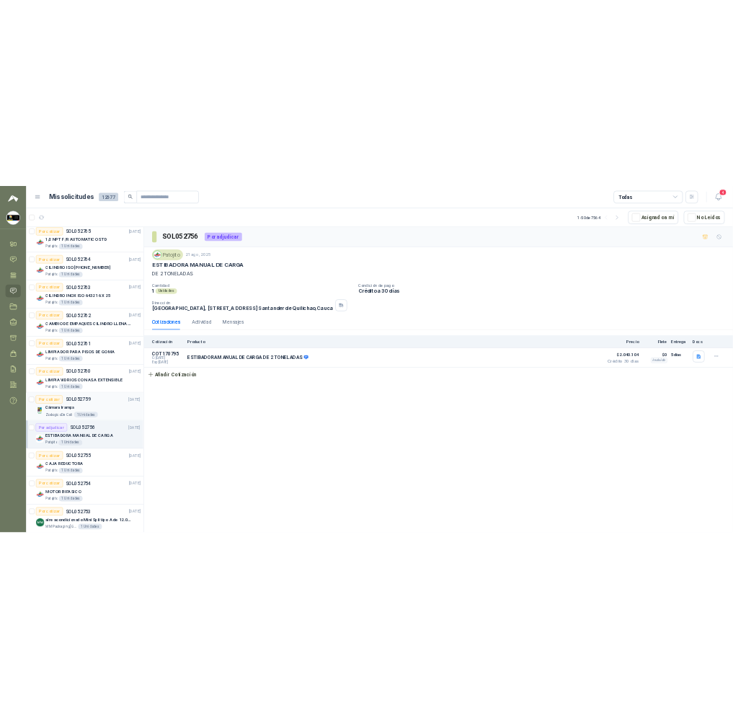
scroll to position [756, 0]
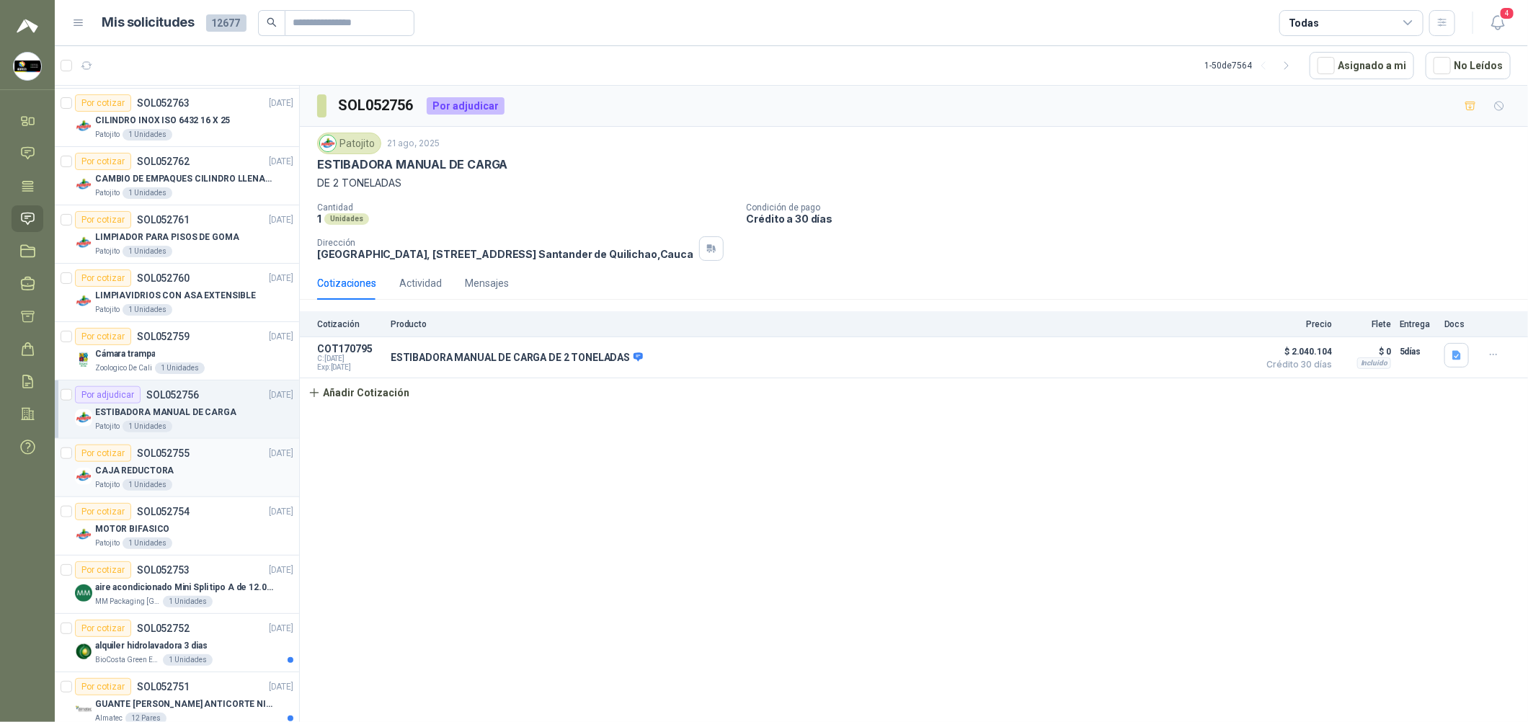
click at [223, 470] on div "CAJA REDUCTORA" at bounding box center [194, 470] width 198 height 17
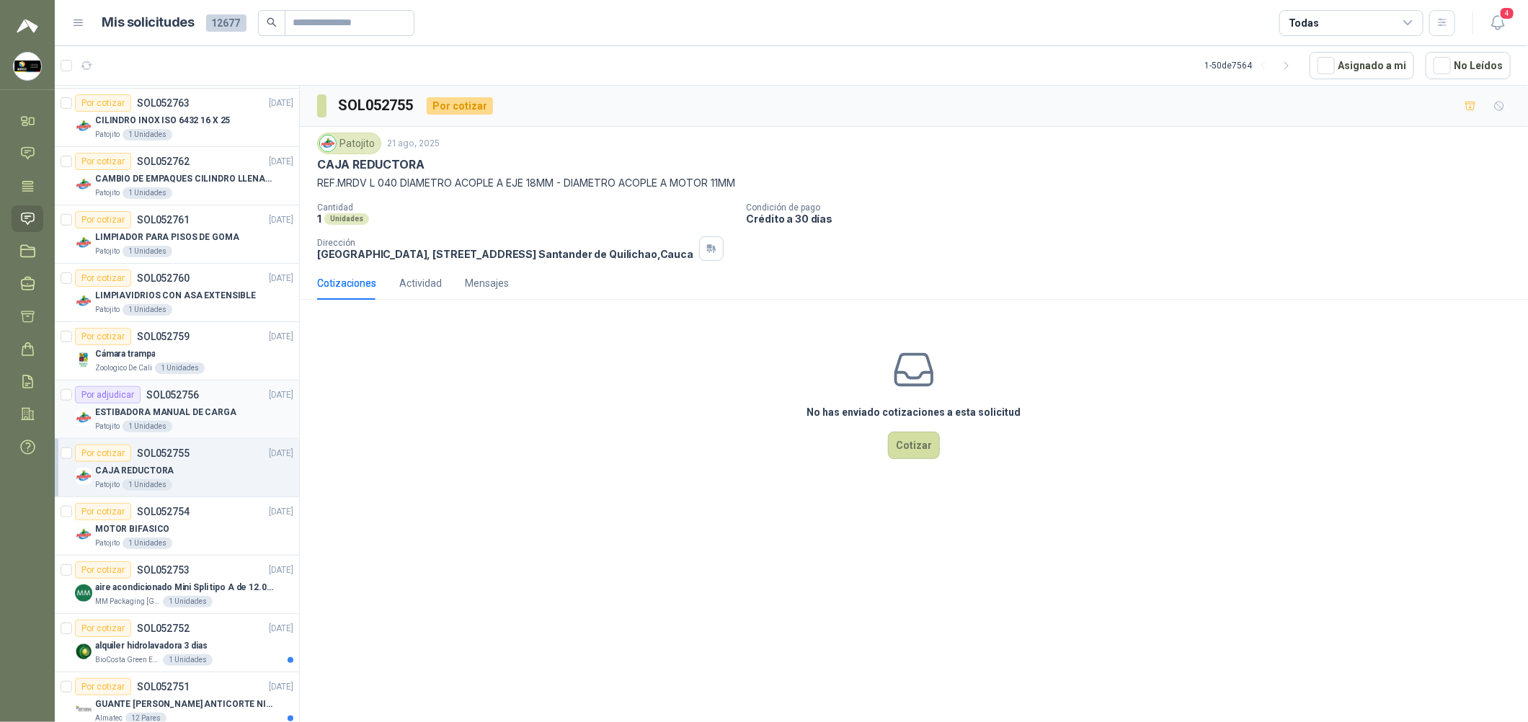
click at [218, 429] on div "Patojito 1 Unidades" at bounding box center [194, 427] width 198 height 12
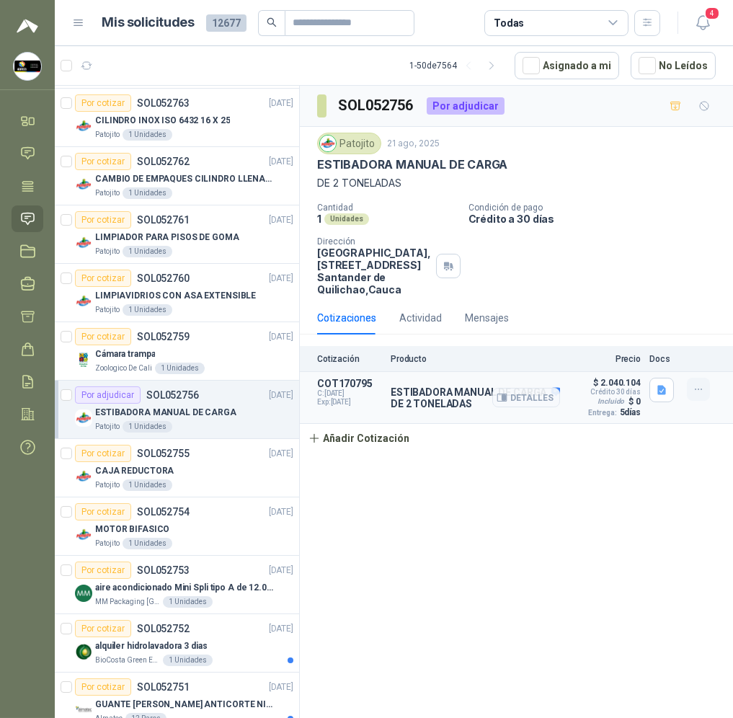
click at [690, 393] on button "button" at bounding box center [698, 389] width 23 height 23
click at [652, 337] on button "Editar" at bounding box center [669, 332] width 115 height 23
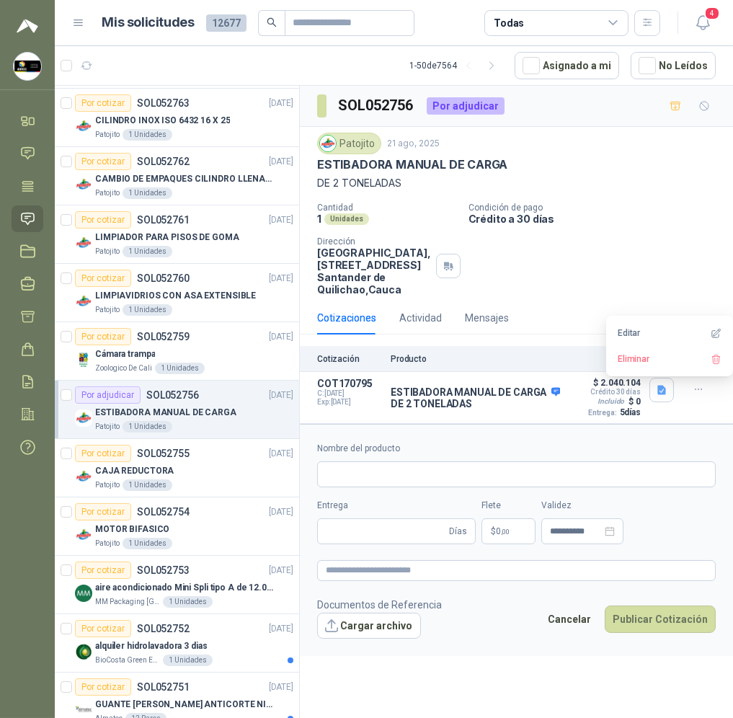
type input "**********"
type input "*"
type textarea "**********"
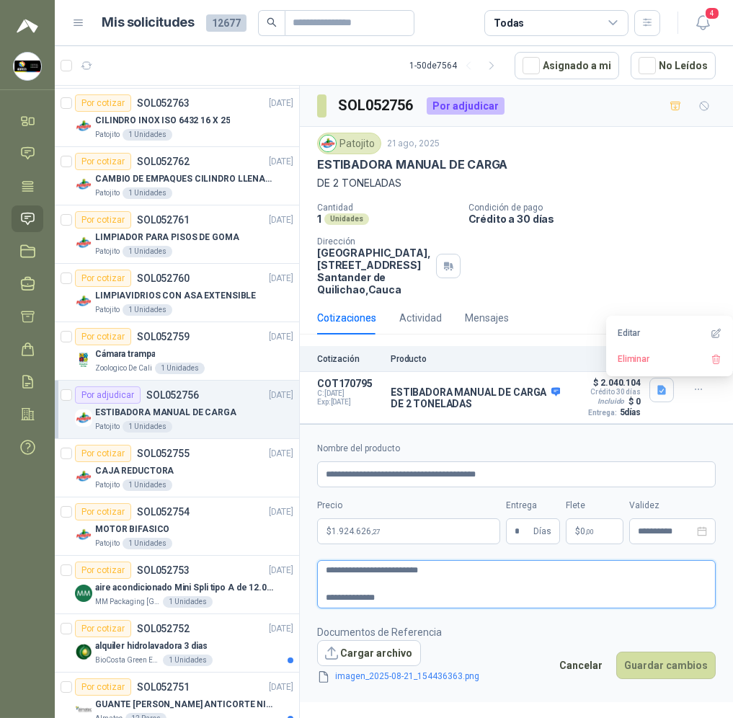
click at [343, 602] on textarea "**********" at bounding box center [516, 584] width 398 height 48
type textarea "**********"
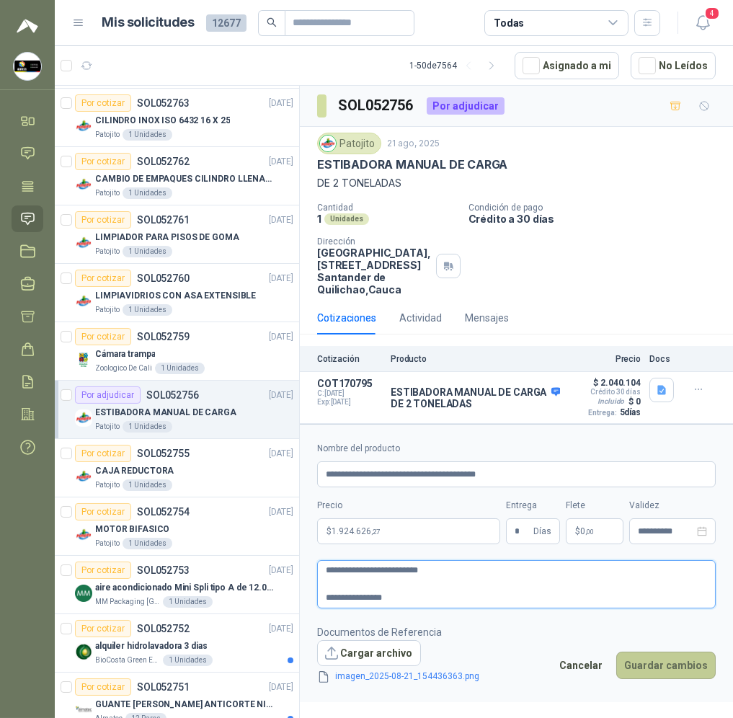
type textarea "**********"
click at [659, 662] on button "Guardar cambios" at bounding box center [665, 664] width 99 height 27
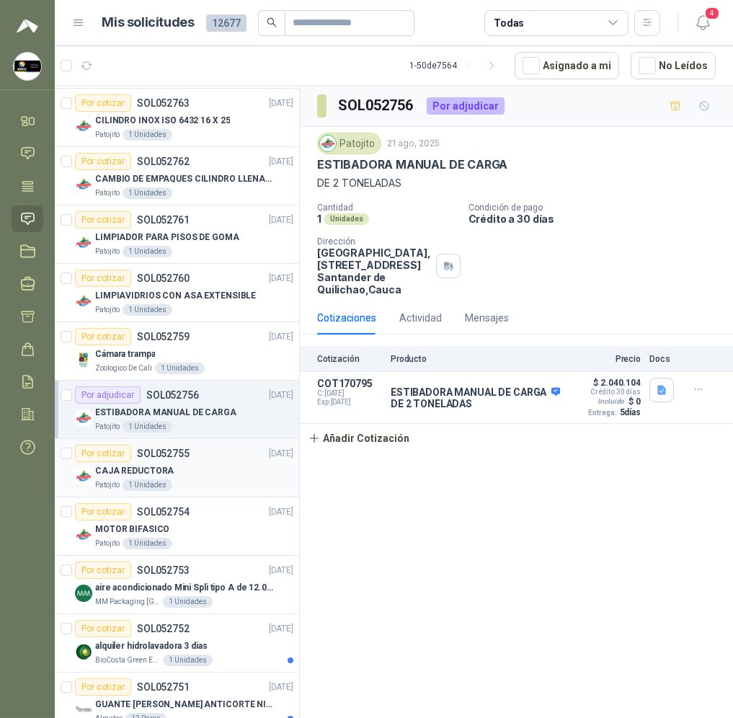
click at [143, 462] on div "CAJA REDUCTORA" at bounding box center [194, 470] width 198 height 17
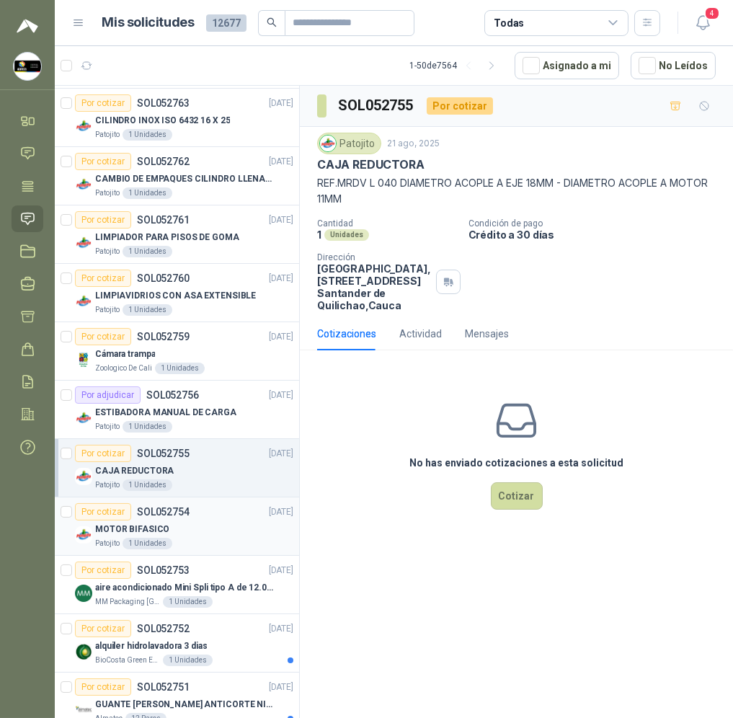
click at [218, 533] on div "MOTOR BIFASICO" at bounding box center [194, 528] width 198 height 17
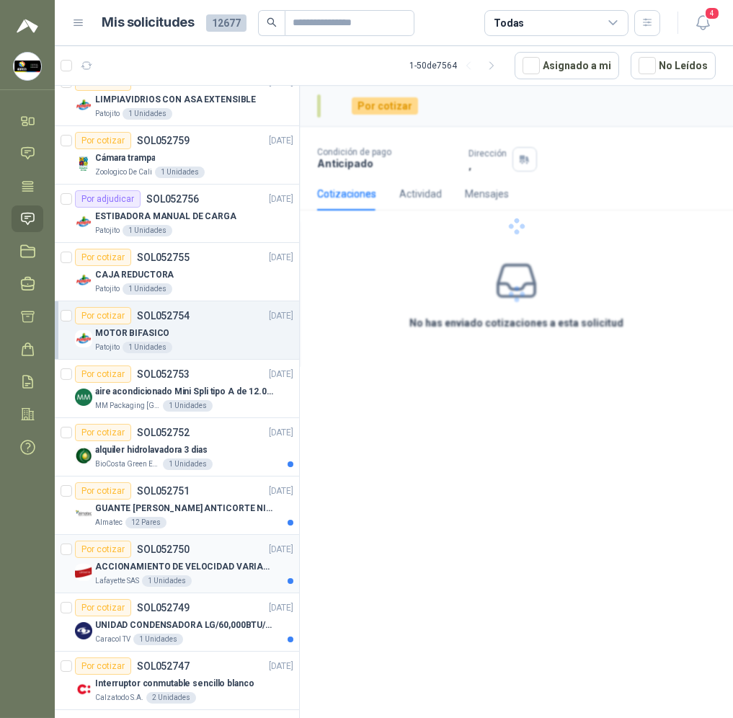
scroll to position [972, 0]
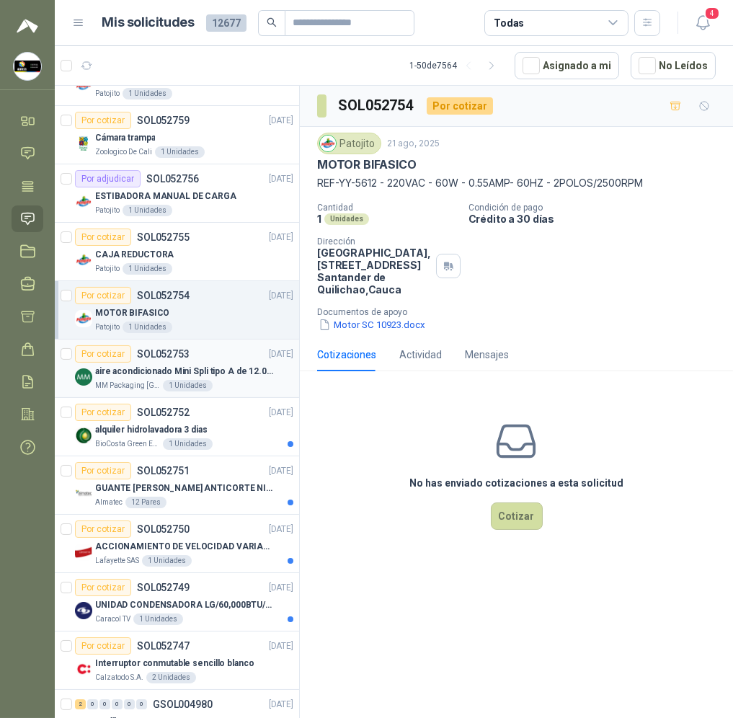
click at [227, 373] on p "aire acondicionado Mini Spli tipo A de 12.000 BTU." at bounding box center [184, 372] width 179 height 14
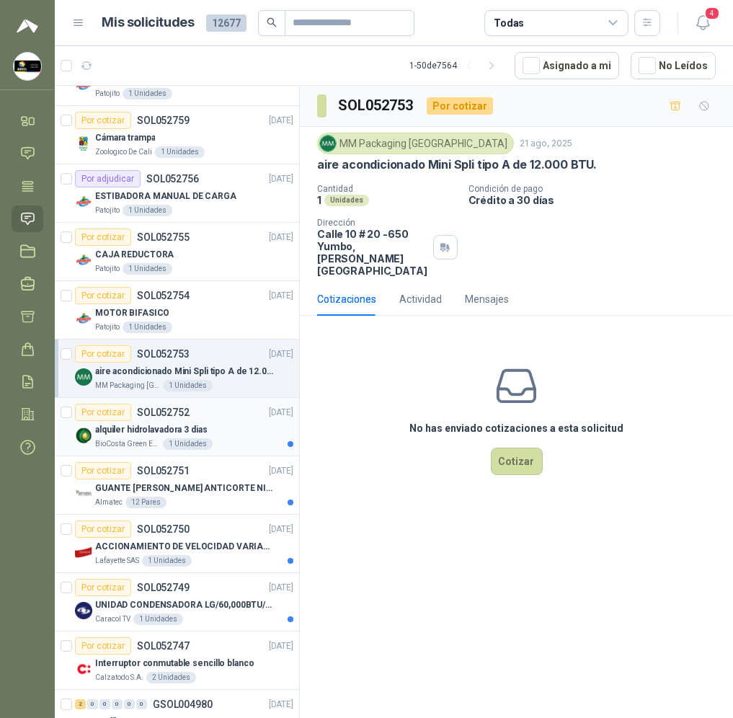
click at [236, 422] on div "alquiler hidrolavadora 3 dias" at bounding box center [194, 429] width 198 height 17
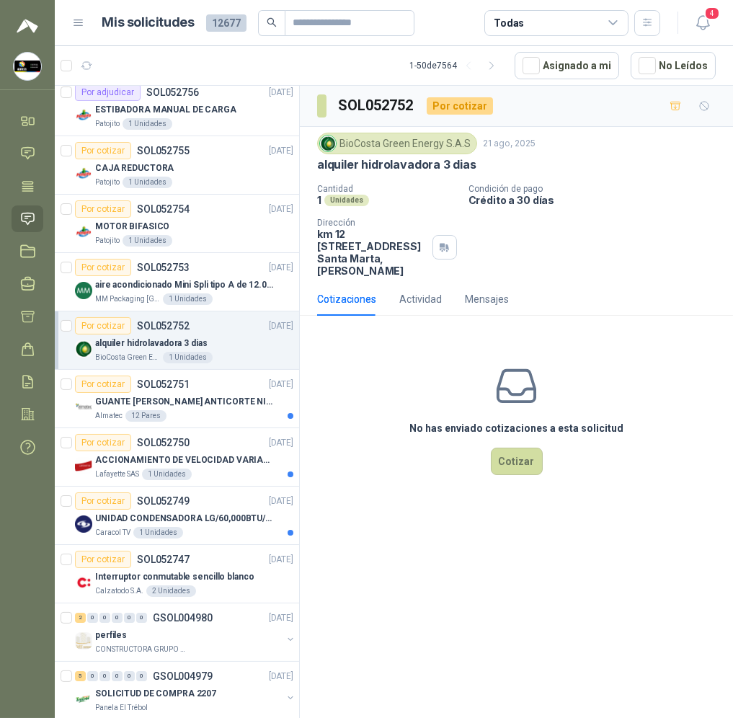
scroll to position [1080, 0]
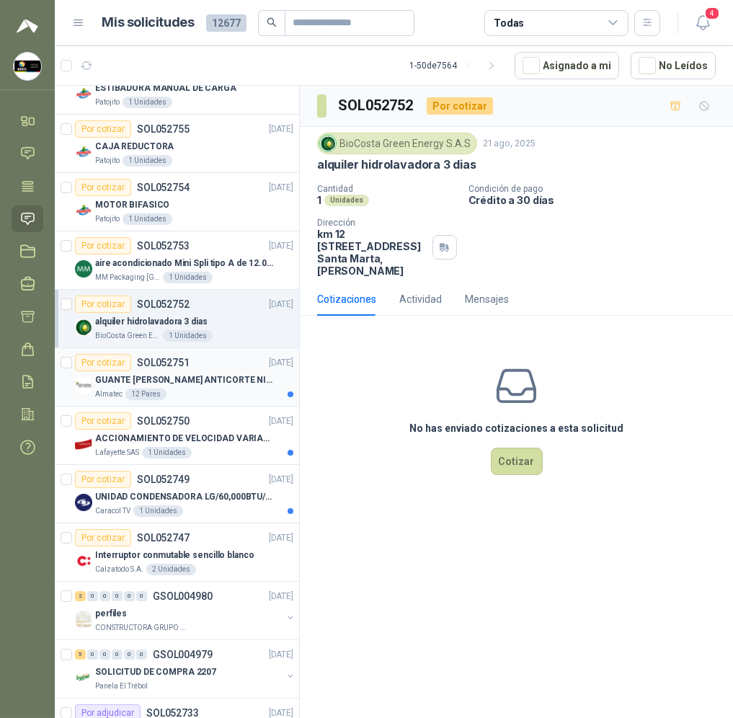
click at [247, 394] on div "Almatec 12 Pares" at bounding box center [194, 394] width 198 height 12
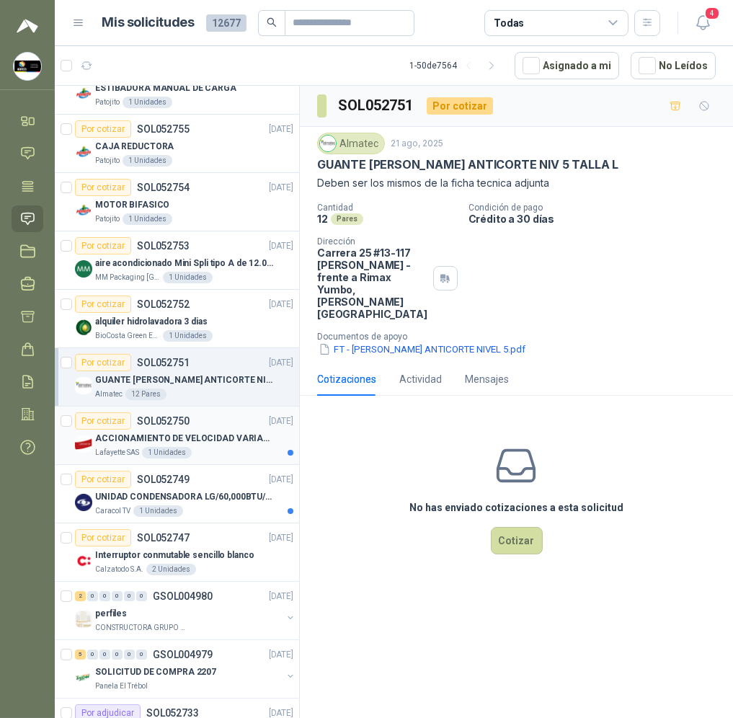
click at [236, 428] on div "Por cotizar SOL052750 [DATE]" at bounding box center [184, 420] width 218 height 17
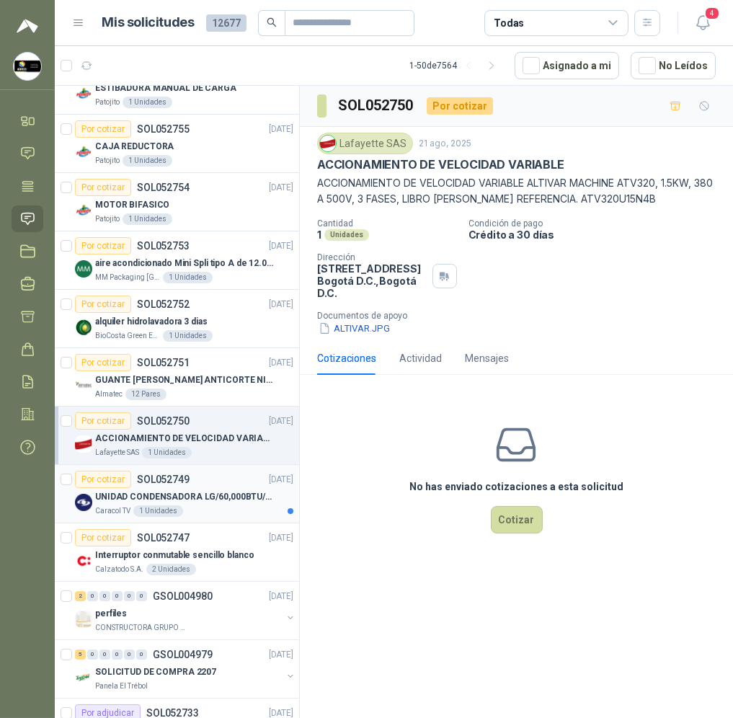
click at [225, 499] on p "UNIDAD CONDENSADORA LG/60,000BTU/220V/R410A: I" at bounding box center [184, 497] width 179 height 14
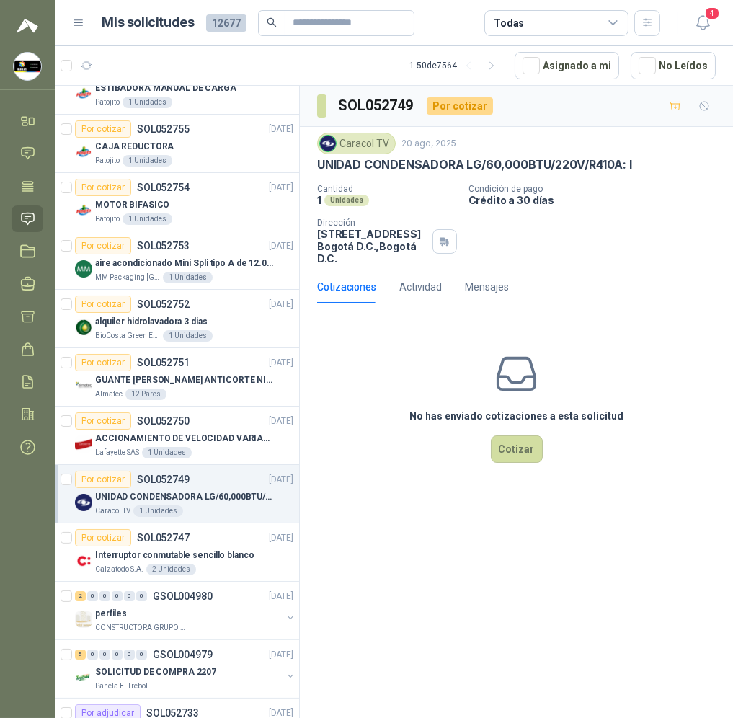
scroll to position [1296, 0]
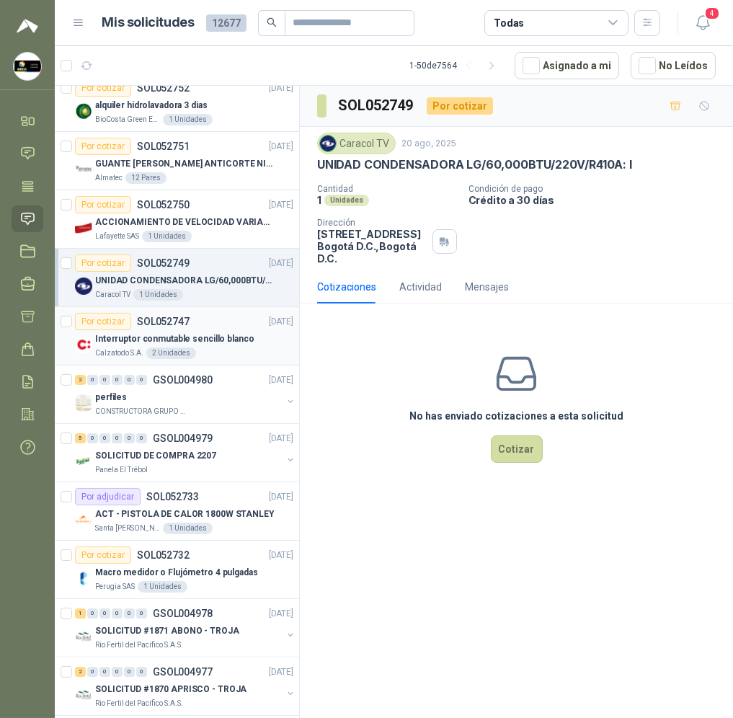
click at [244, 330] on div "Por cotizar SOL052747 [DATE] Interruptor conmutable sencillo blanco Calzatodo S…" at bounding box center [184, 336] width 218 height 46
